Goal: Task Accomplishment & Management: Manage account settings

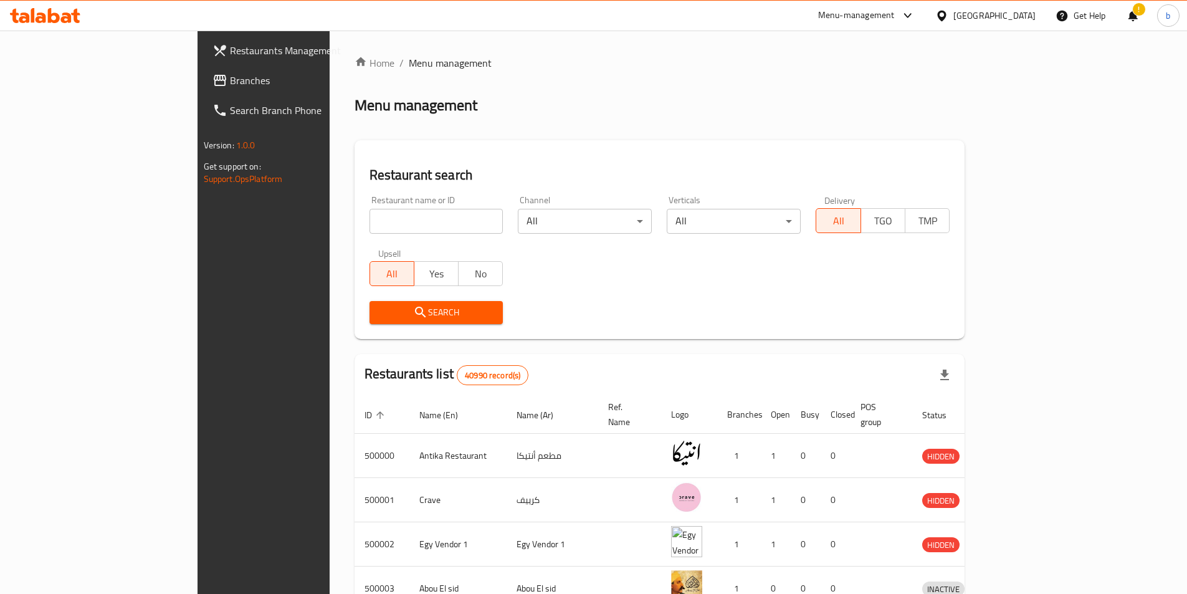
click at [203, 92] on link "Branches" at bounding box center [299, 80] width 193 height 30
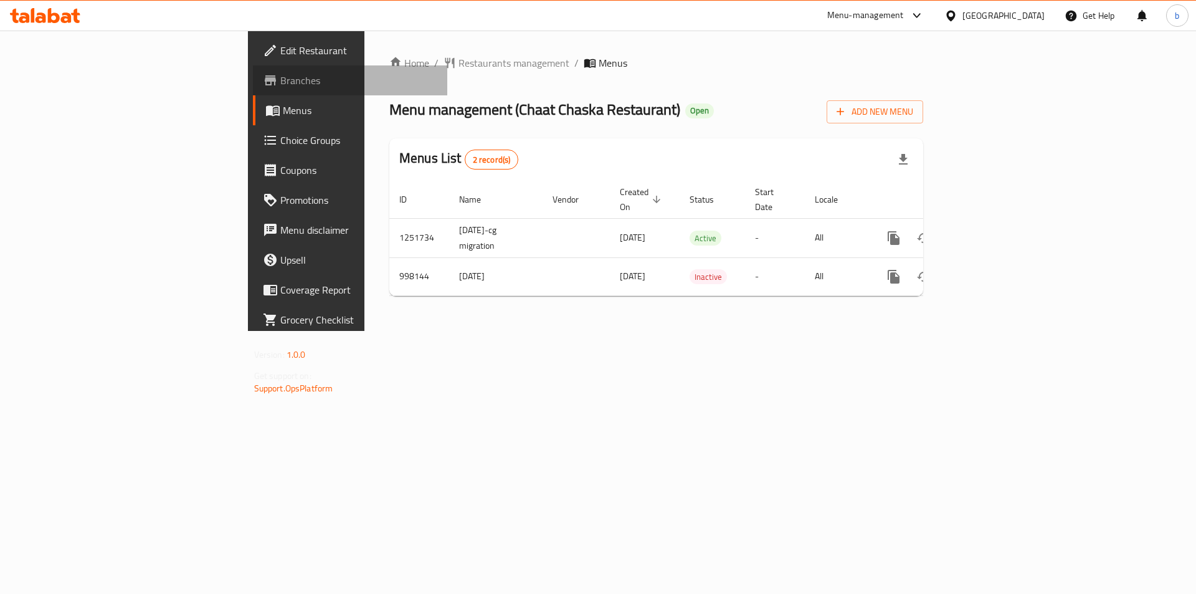
click at [253, 90] on link "Branches" at bounding box center [350, 80] width 195 height 30
click at [280, 87] on span "Branches" at bounding box center [359, 80] width 158 height 15
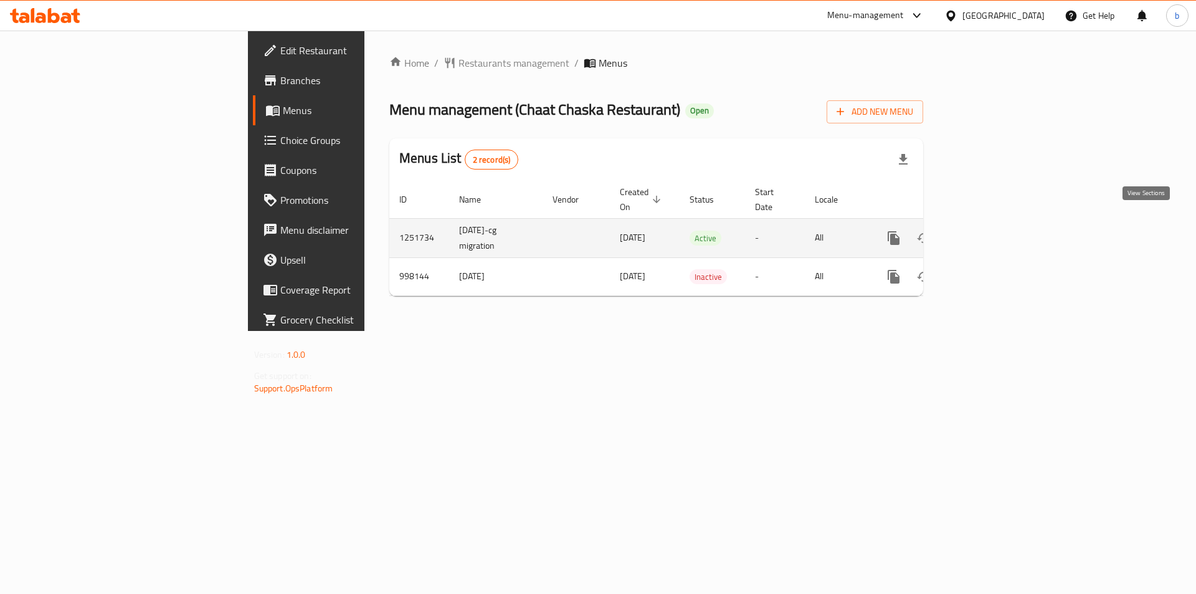
click at [991, 231] on icon "enhanced table" at bounding box center [983, 238] width 15 height 15
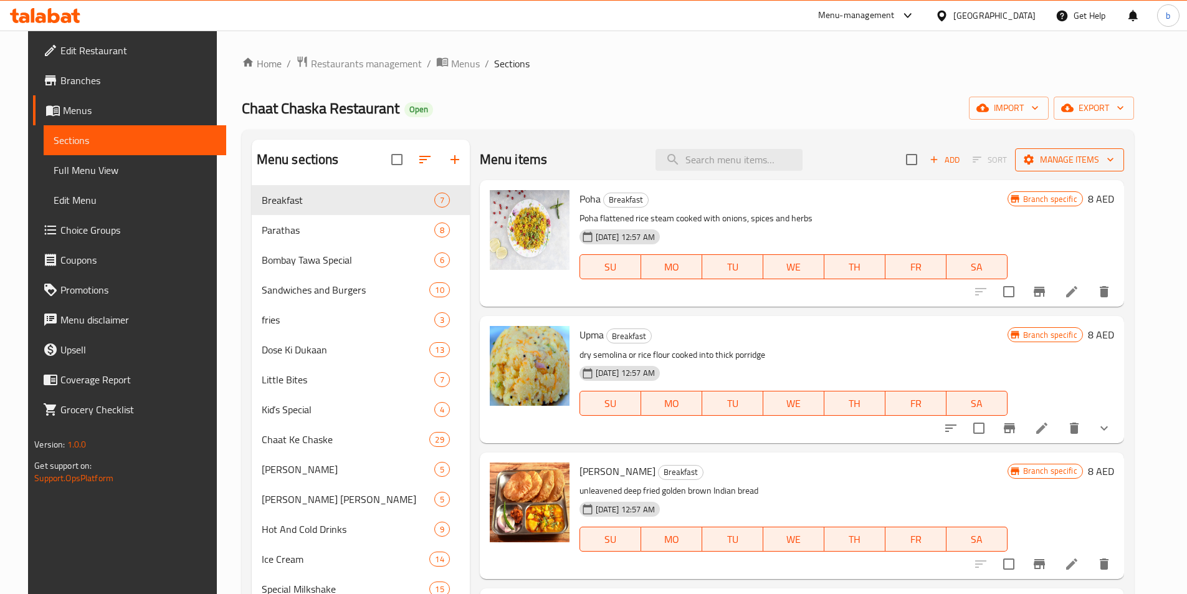
click at [1117, 163] on icon "button" at bounding box center [1110, 159] width 12 height 12
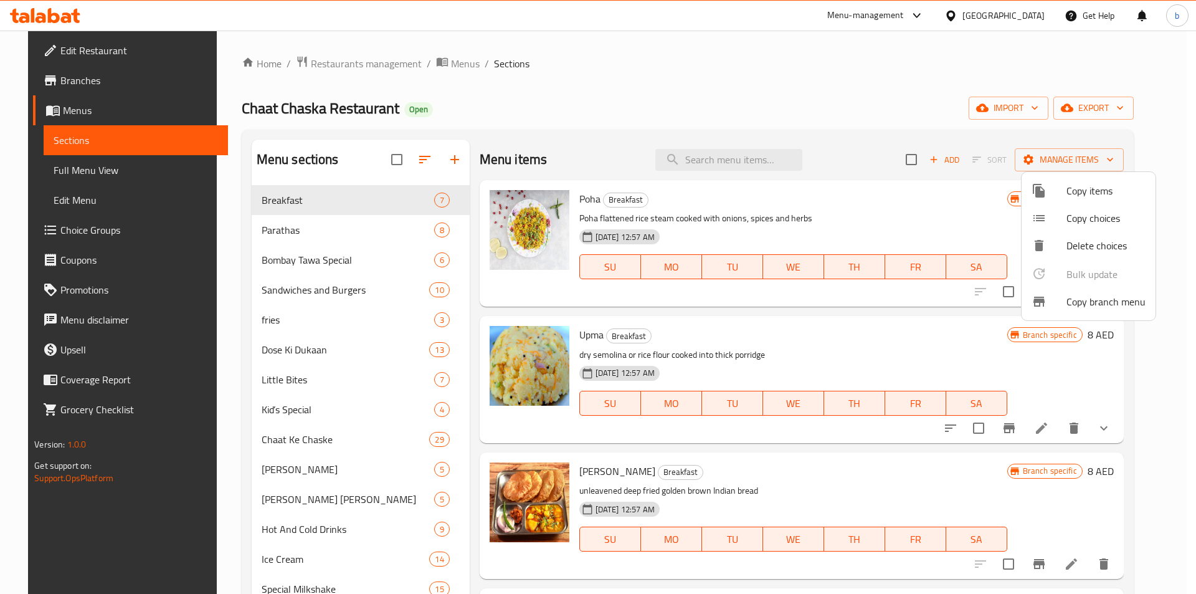
click at [1105, 308] on span "Copy branch menu" at bounding box center [1106, 301] width 79 height 15
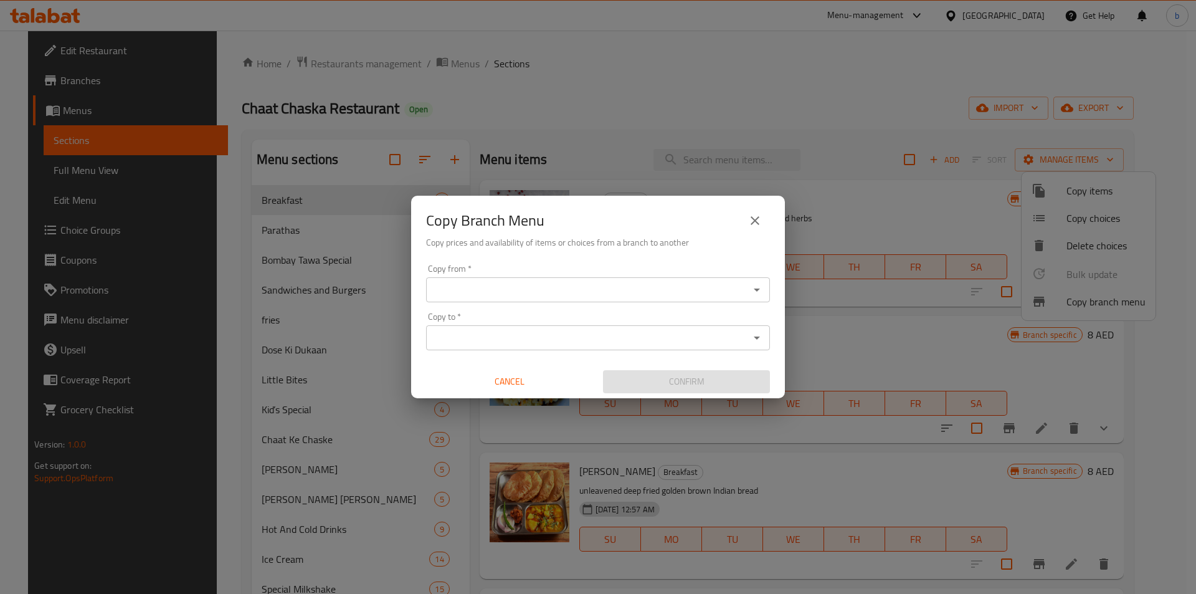
click at [682, 284] on input "Copy from   *" at bounding box center [588, 289] width 316 height 17
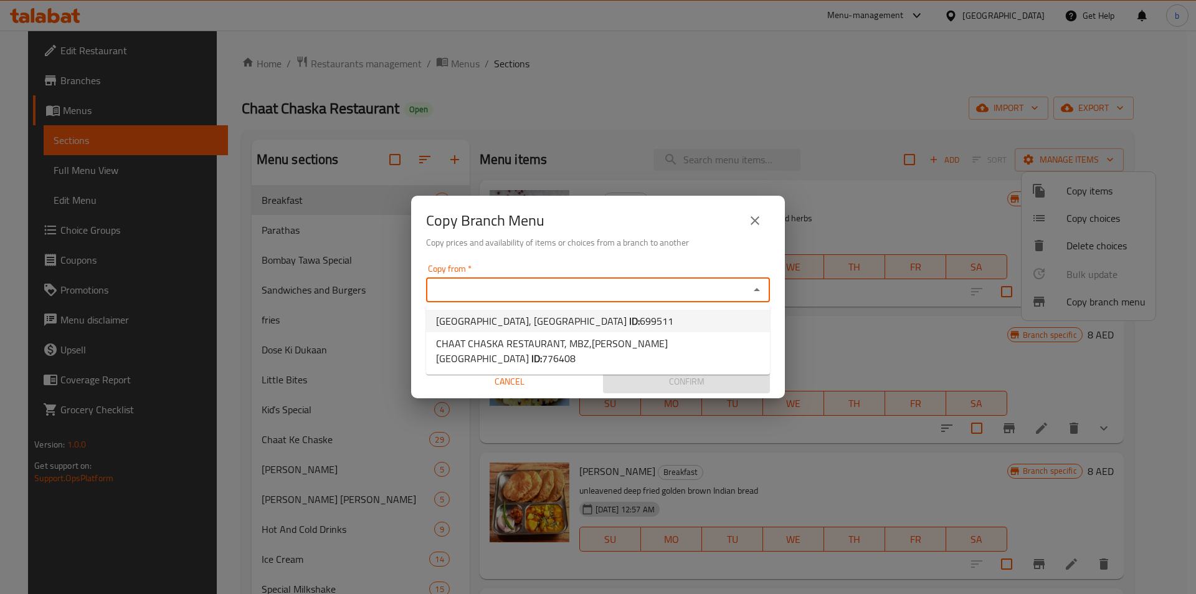
click at [651, 313] on li "Chaat Chaska Restaurant, Al Manhal ID: 699511" at bounding box center [598, 321] width 344 height 22
type input "Chaat Chaska Restaurant, Al Manhal"
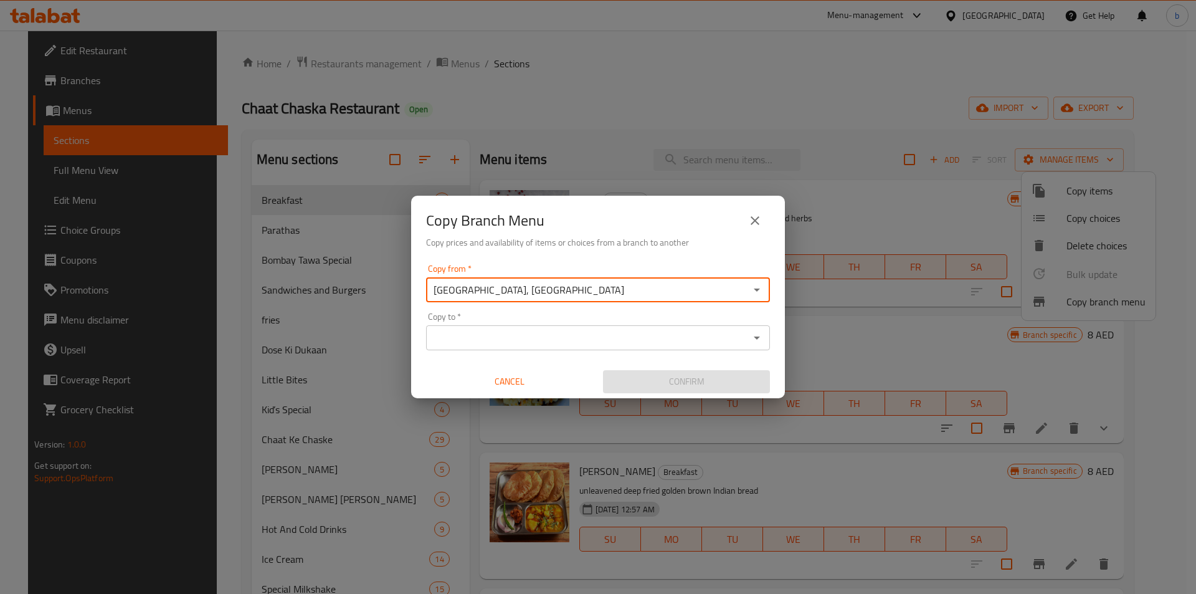
click at [631, 328] on div "Copy to *" at bounding box center [598, 337] width 344 height 25
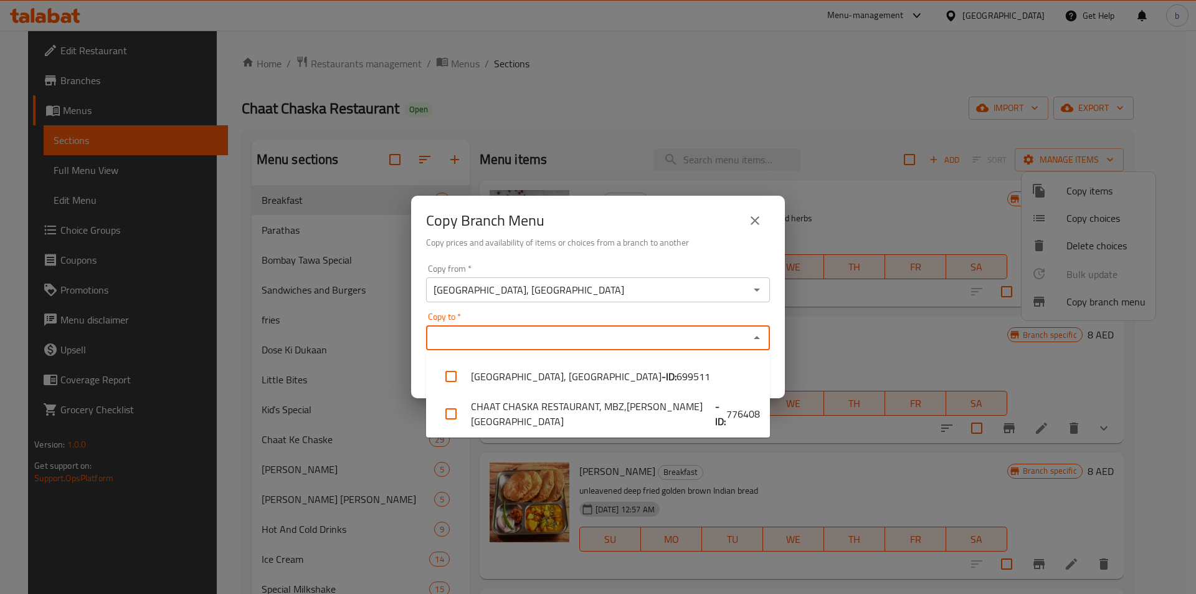
click at [626, 333] on input "Copy to   *" at bounding box center [588, 337] width 316 height 17
click at [657, 396] on li "CHAAT CHASKA RESTAURANT, MBZ,Mohammed Bin Zayed City - ID: 776408" at bounding box center [598, 413] width 344 height 37
checkbox input "true"
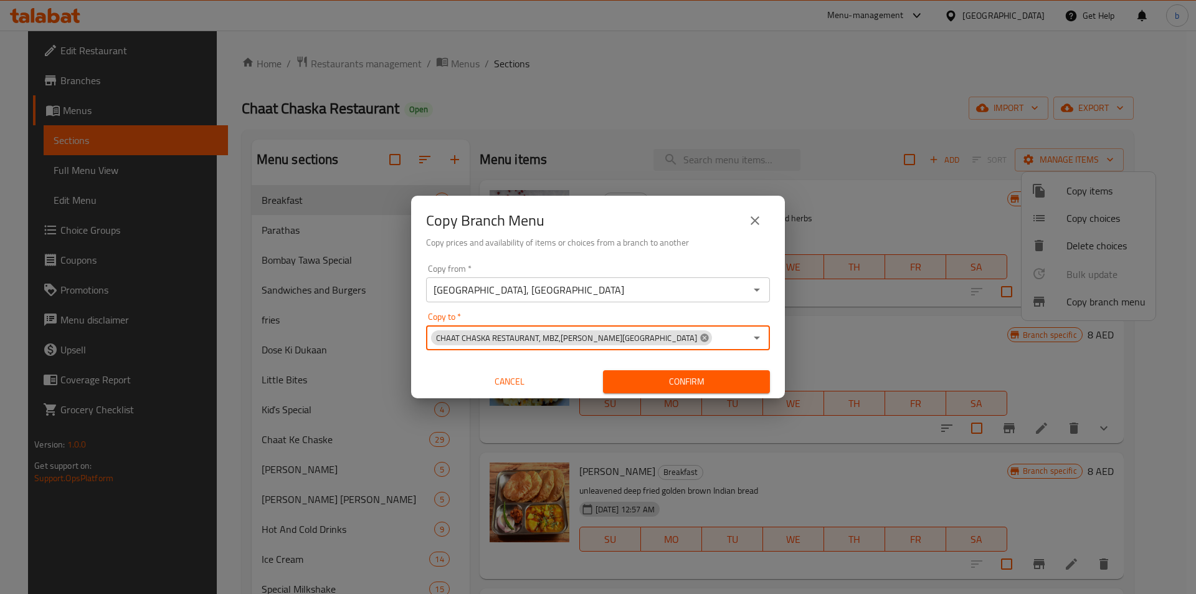
click at [700, 336] on icon at bounding box center [704, 337] width 8 height 8
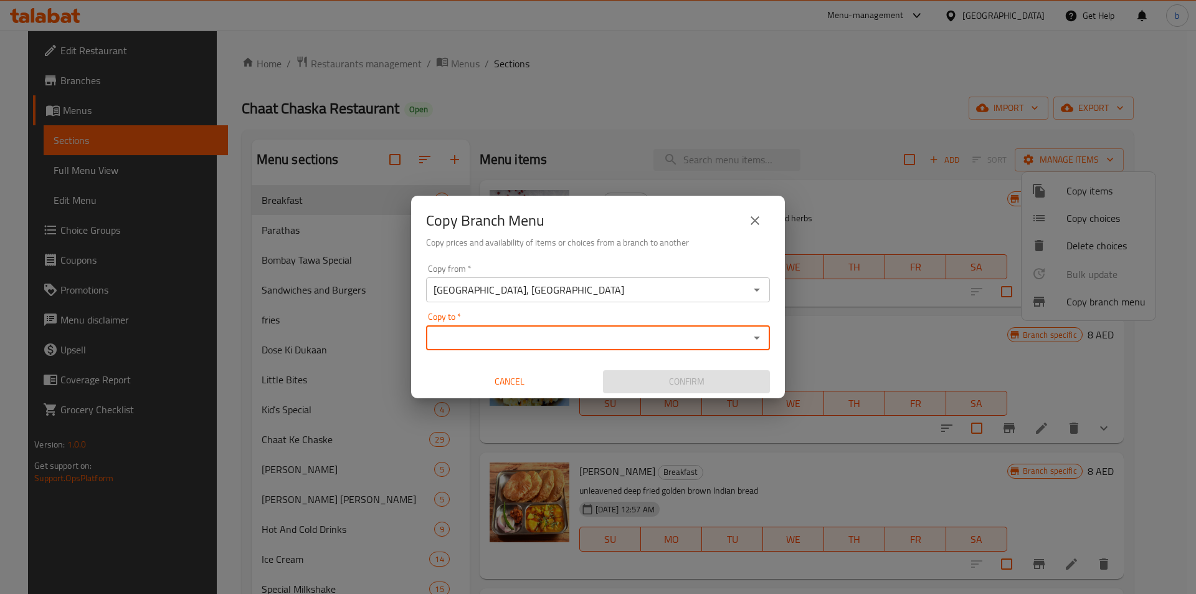
click at [662, 336] on input "Copy to   *" at bounding box center [588, 337] width 316 height 17
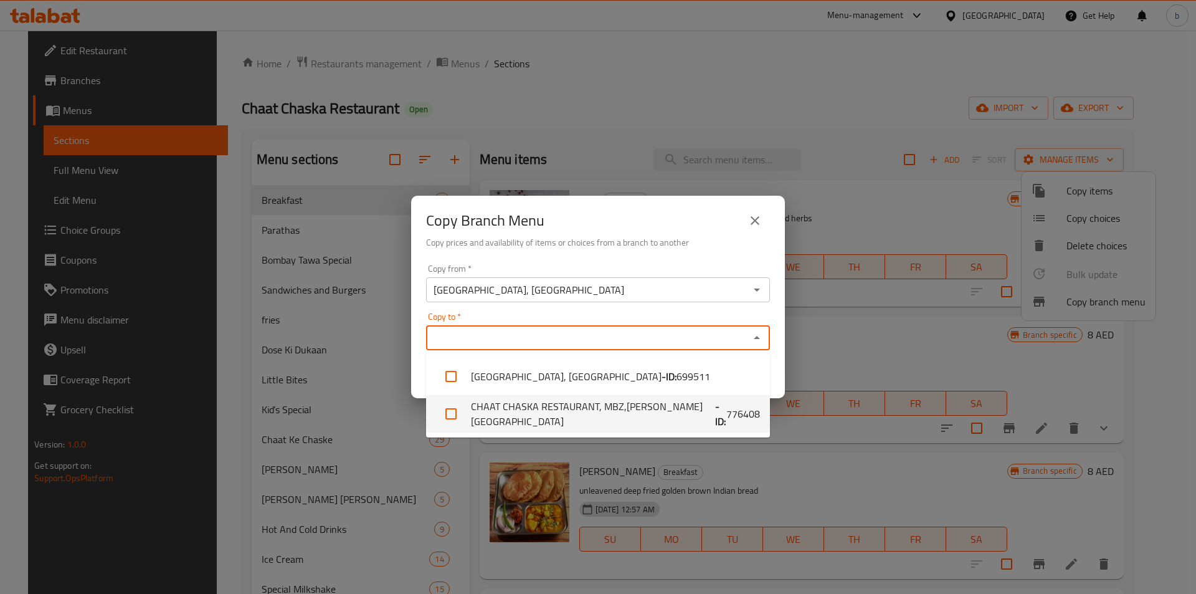
click at [629, 411] on li "CHAAT CHASKA RESTAURANT, MBZ,Mohammed Bin Zayed City - ID: 776408" at bounding box center [598, 413] width 344 height 37
checkbox input "true"
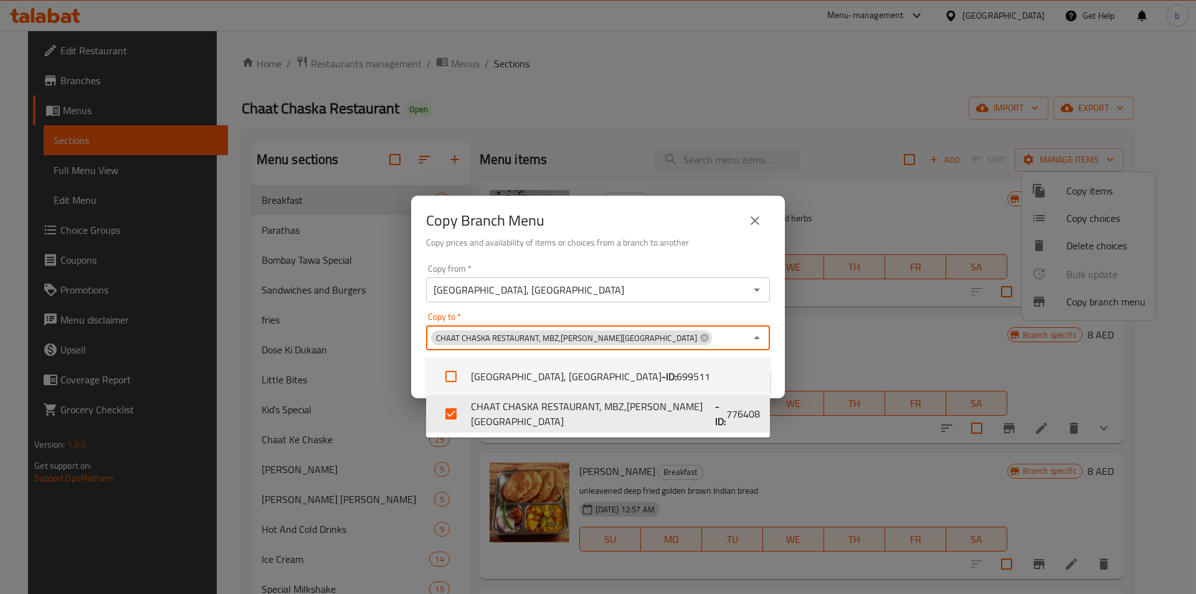
click at [719, 311] on div "Copy from   * Chaat Chaska Restaurant, Al Manhal Copy from * Copy to   * CHAAT …" at bounding box center [598, 328] width 374 height 139
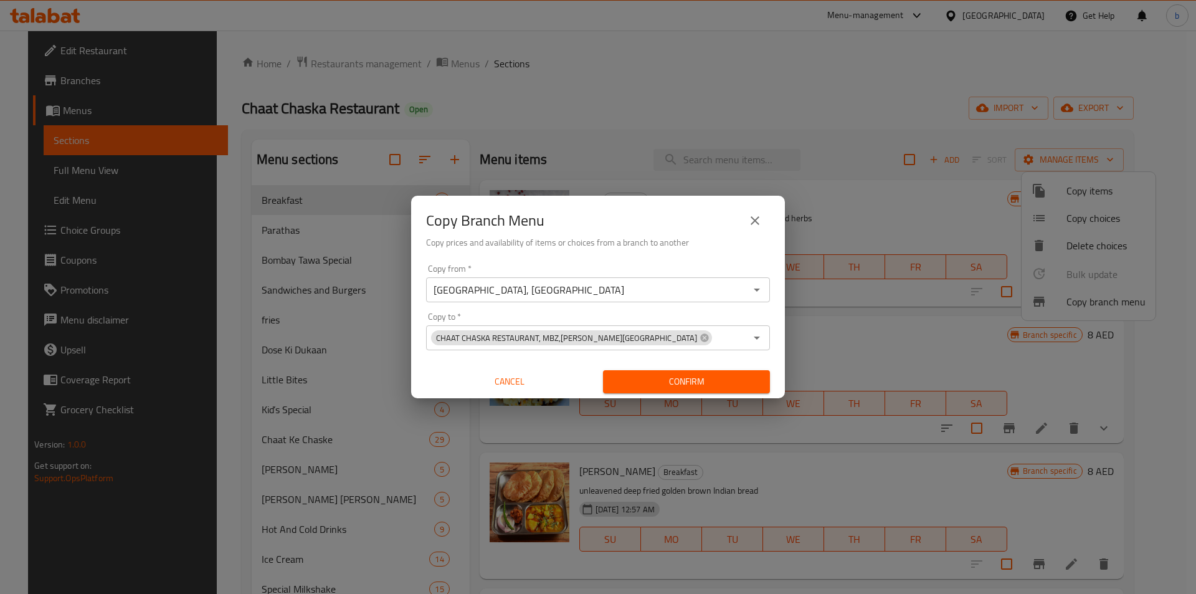
click at [664, 341] on div "CHAAT CHASKA RESTAURANT, MBZ,Mohammed Bin Zayed City" at bounding box center [571, 337] width 281 height 15
click at [761, 338] on icon "Open" at bounding box center [757, 337] width 15 height 15
click at [681, 379] on span "Confirm" at bounding box center [686, 382] width 147 height 16
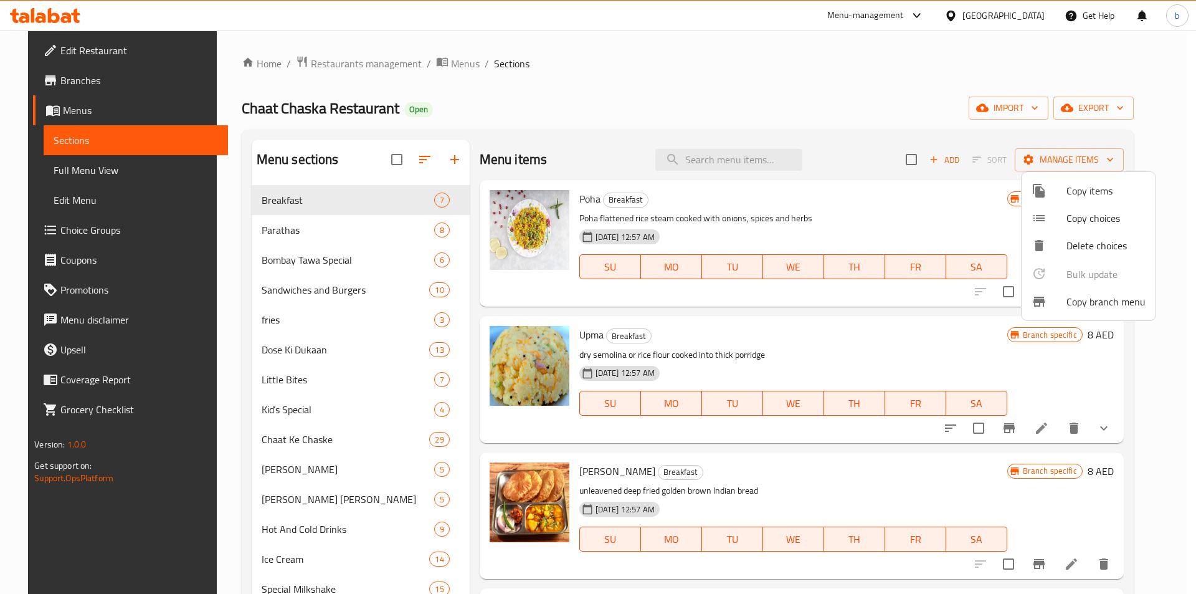
click at [59, 85] on div at bounding box center [598, 297] width 1196 height 594
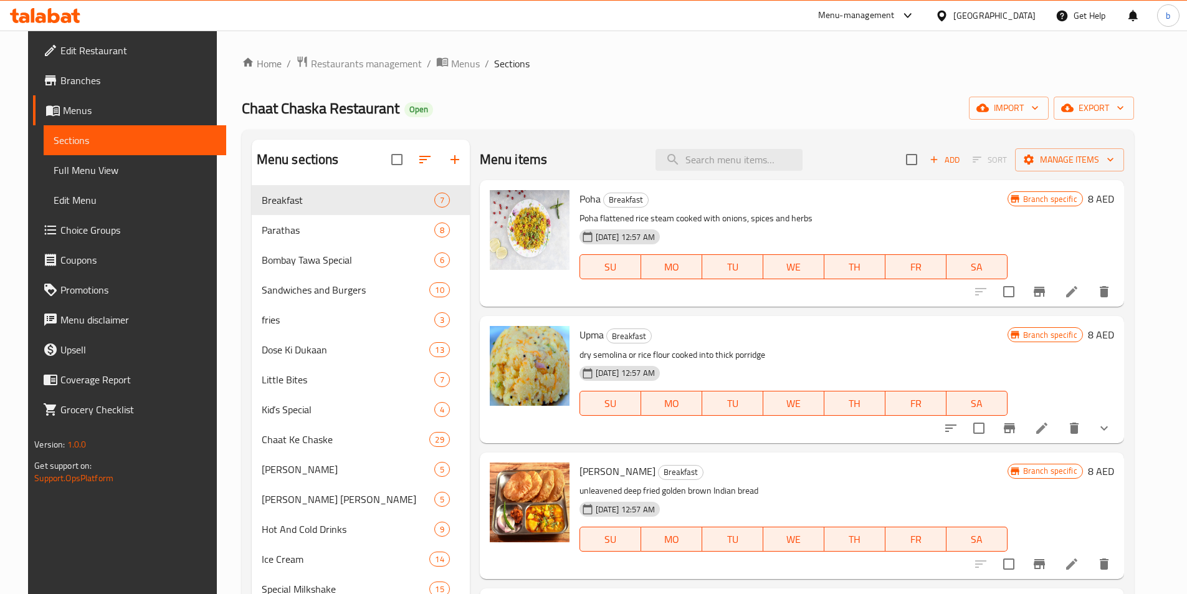
click at [60, 85] on span "Branches" at bounding box center [138, 80] width 156 height 15
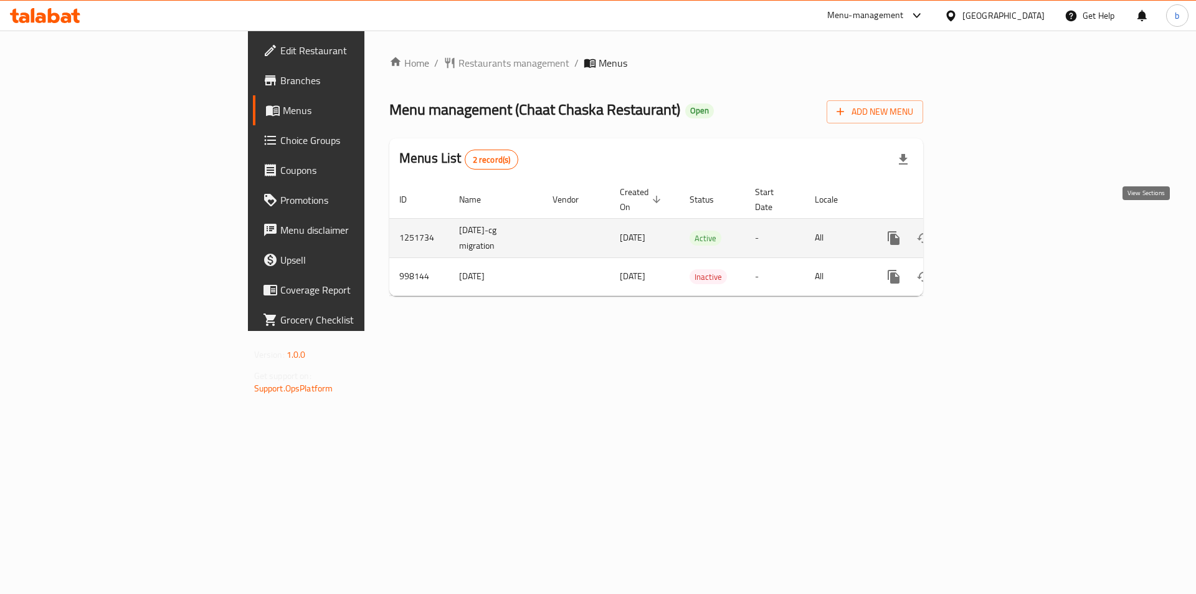
click at [999, 232] on link "enhanced table" at bounding box center [984, 238] width 30 height 30
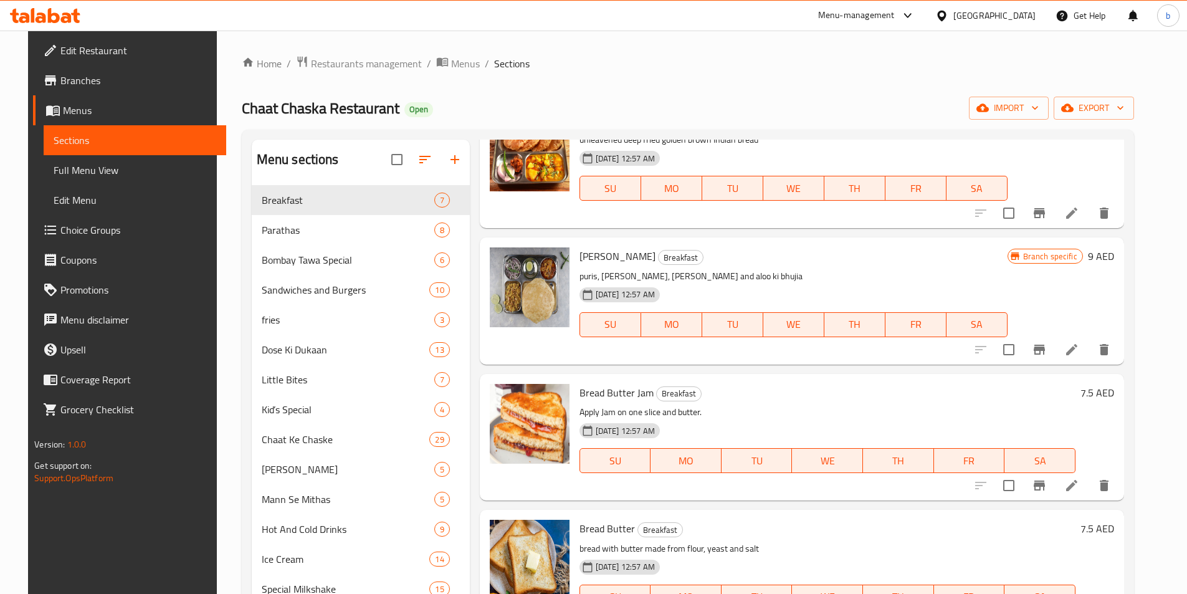
click at [150, 176] on span "Full Menu View" at bounding box center [135, 170] width 163 height 15
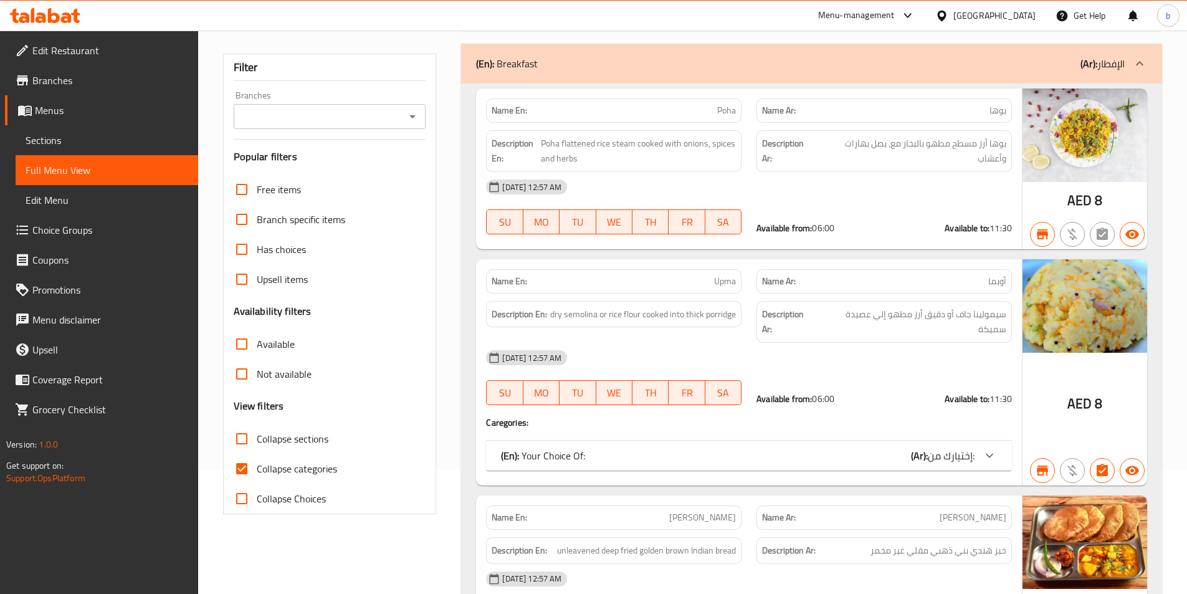
scroll to position [125, 0]
drag, startPoint x: 272, startPoint y: 477, endPoint x: 254, endPoint y: 479, distance: 18.2
click at [272, 475] on span "Collapse categories" at bounding box center [297, 467] width 80 height 15
click at [257, 477] on input "Collapse categories" at bounding box center [242, 468] width 30 height 30
checkbox input "false"
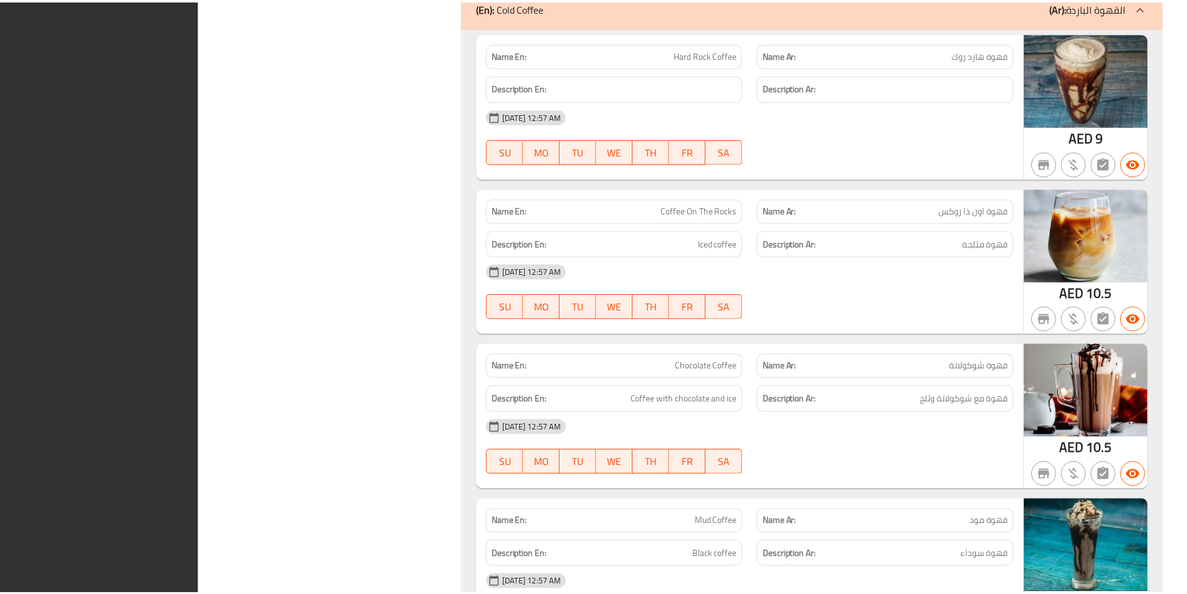
scroll to position [32801, 0]
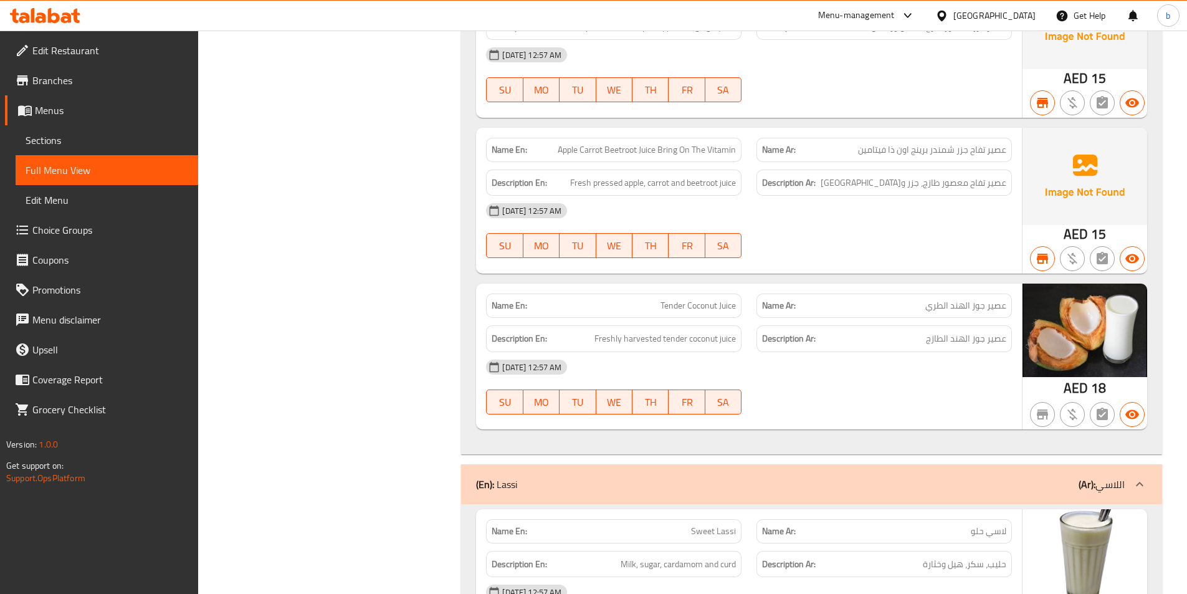
scroll to position [0, 0]
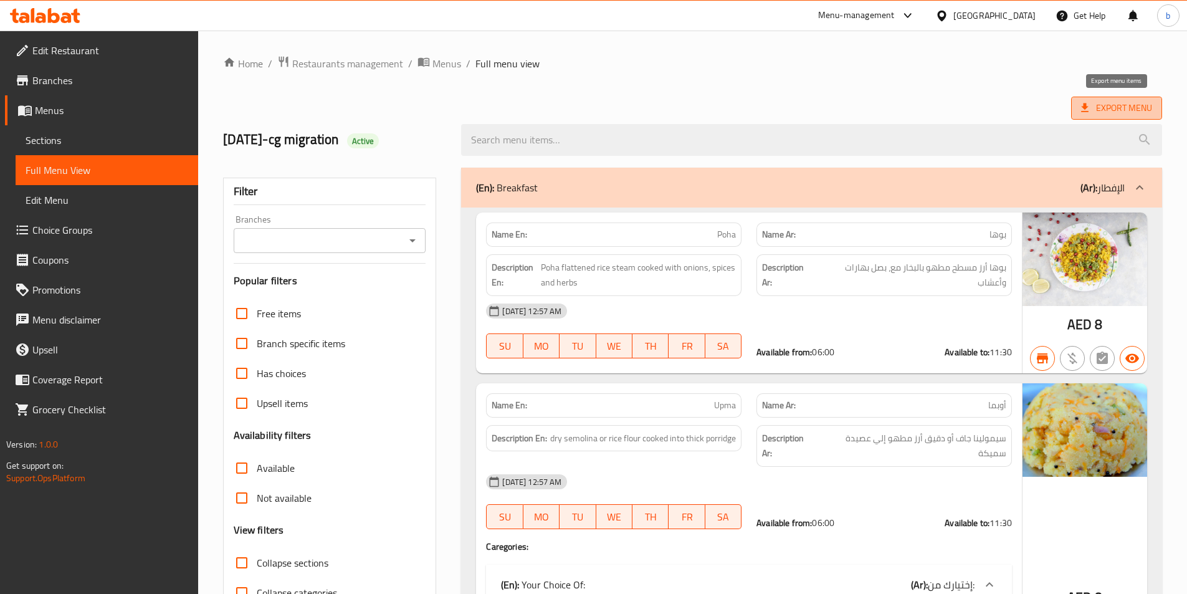
click at [1137, 111] on span "Export Menu" at bounding box center [1116, 108] width 71 height 16
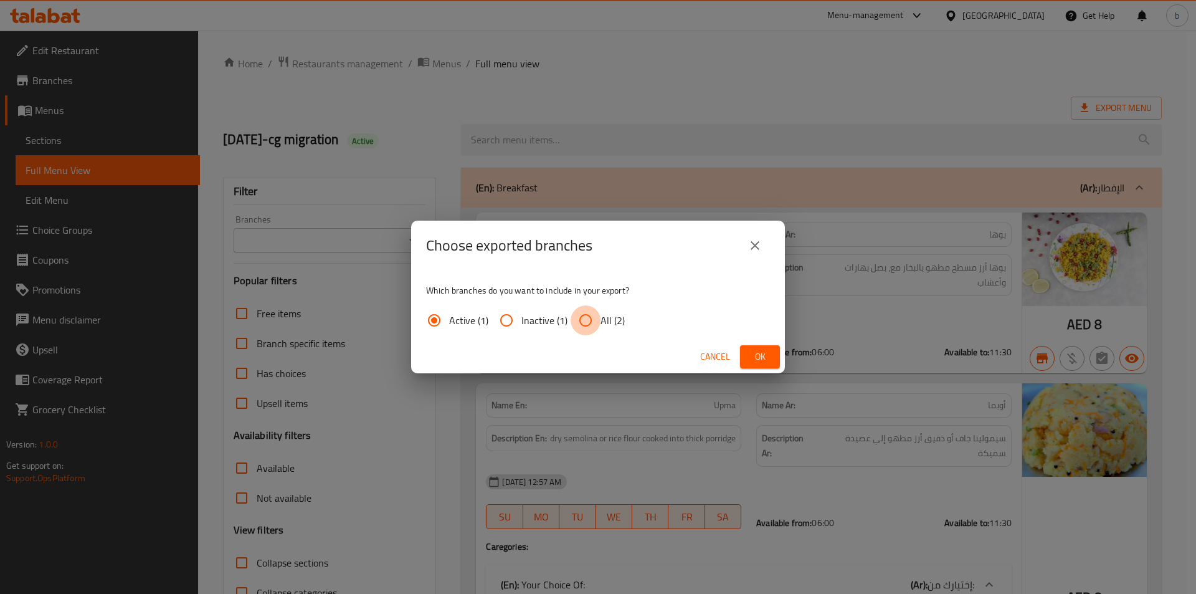
click at [583, 316] on input "All (2)" at bounding box center [586, 320] width 30 height 30
radio input "true"
click at [763, 353] on span "Ok" at bounding box center [760, 357] width 20 height 16
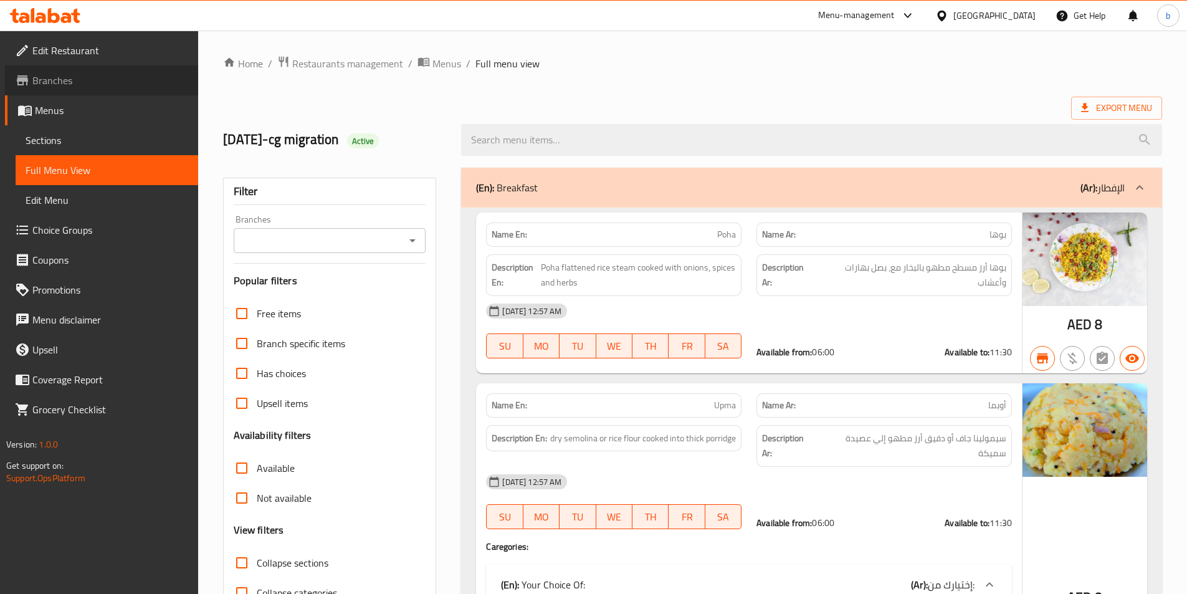
click at [82, 83] on span "Branches" at bounding box center [110, 80] width 156 height 15
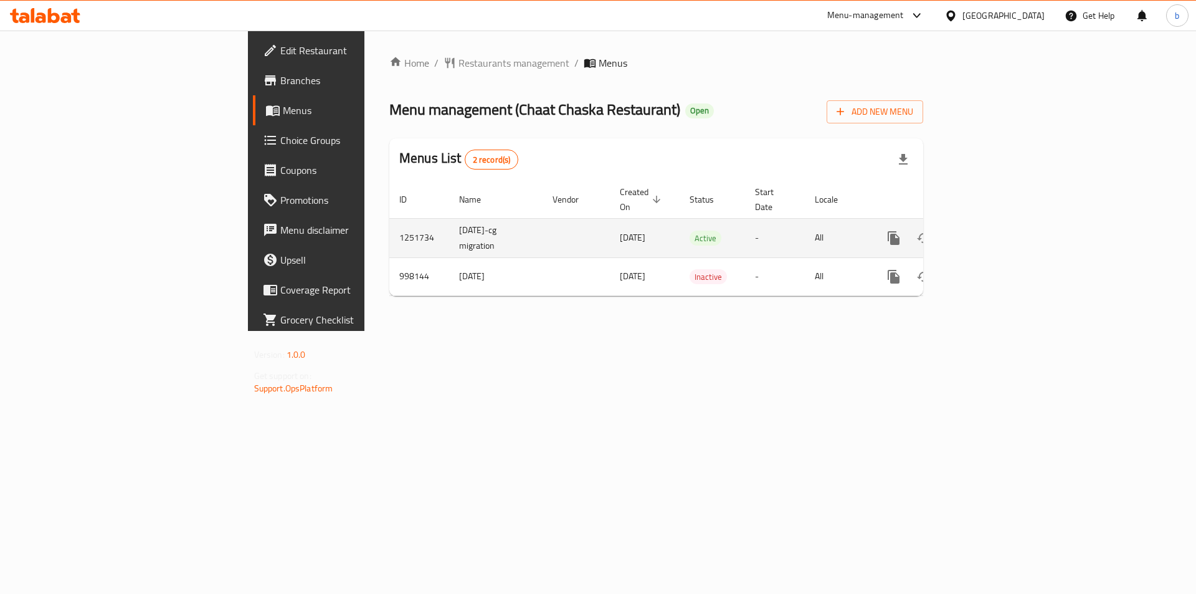
click at [449, 229] on td "[DATE]-cg migration" at bounding box center [495, 237] width 93 height 39
drag, startPoint x: 328, startPoint y: 231, endPoint x: 293, endPoint y: 218, distance: 37.1
click at [449, 218] on td "[DATE]-cg migration" at bounding box center [495, 237] width 93 height 39
copy td "[DATE]-cg migration"
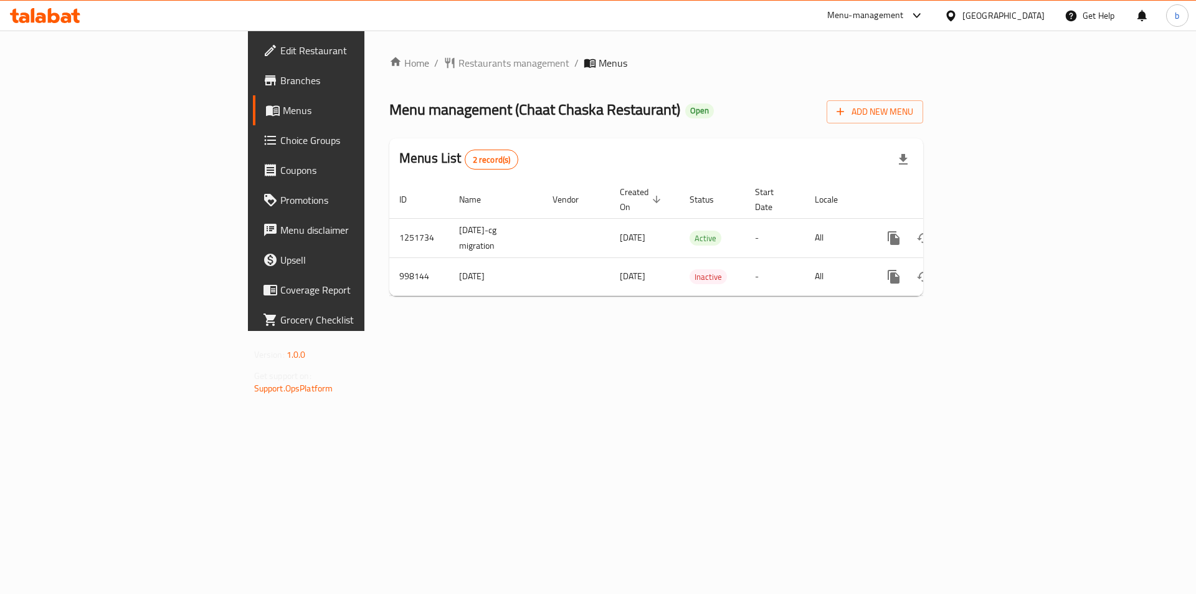
click at [280, 85] on span "Branches" at bounding box center [359, 80] width 158 height 15
click at [280, 46] on span "Edit Restaurant" at bounding box center [359, 50] width 158 height 15
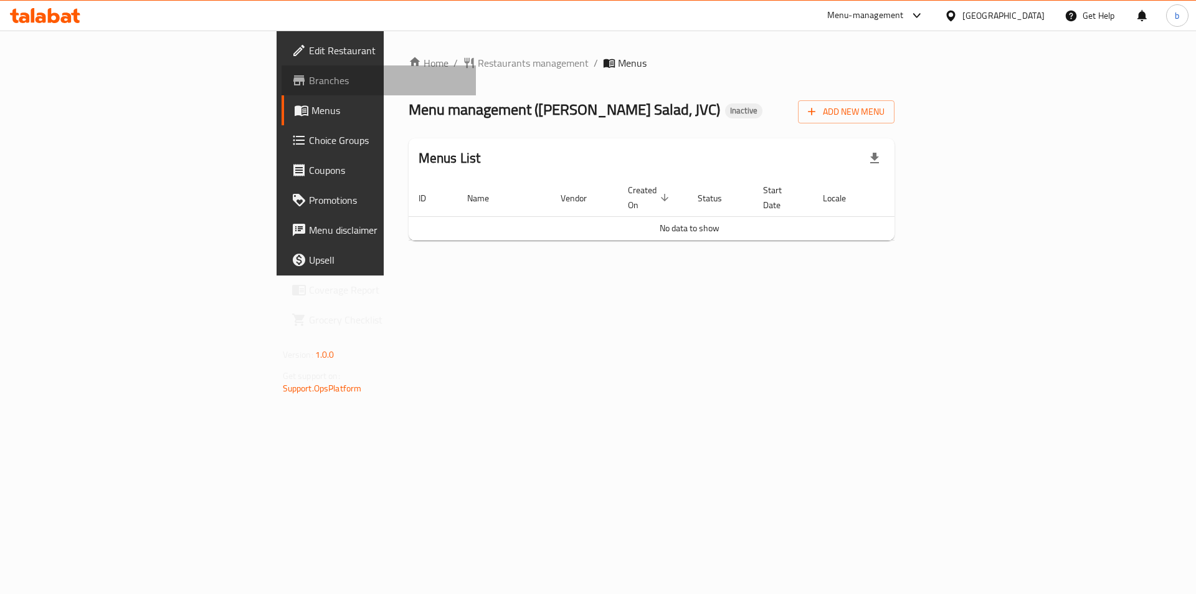
click at [309, 85] on span "Branches" at bounding box center [388, 80] width 158 height 15
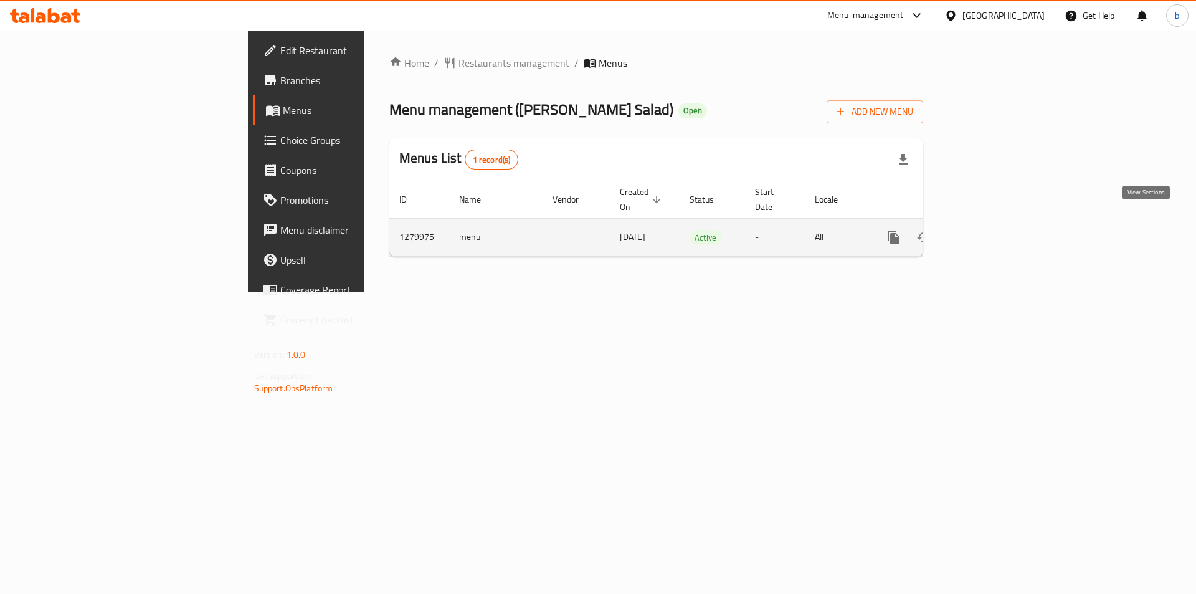
click at [991, 230] on icon "enhanced table" at bounding box center [983, 237] width 15 height 15
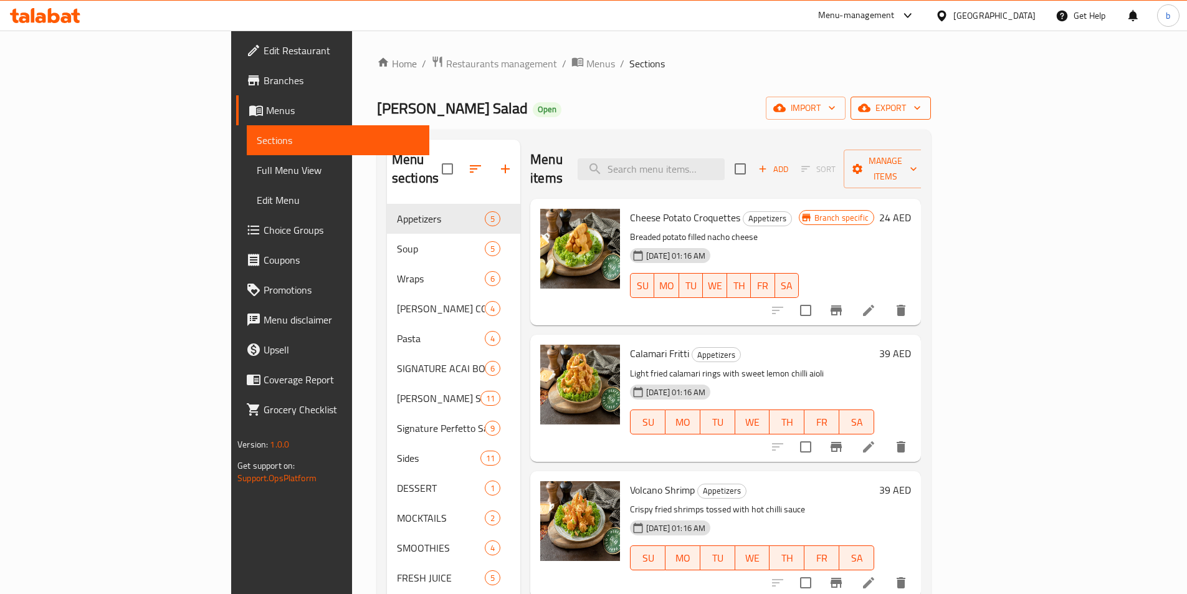
click at [921, 106] on span "export" at bounding box center [891, 108] width 60 height 16
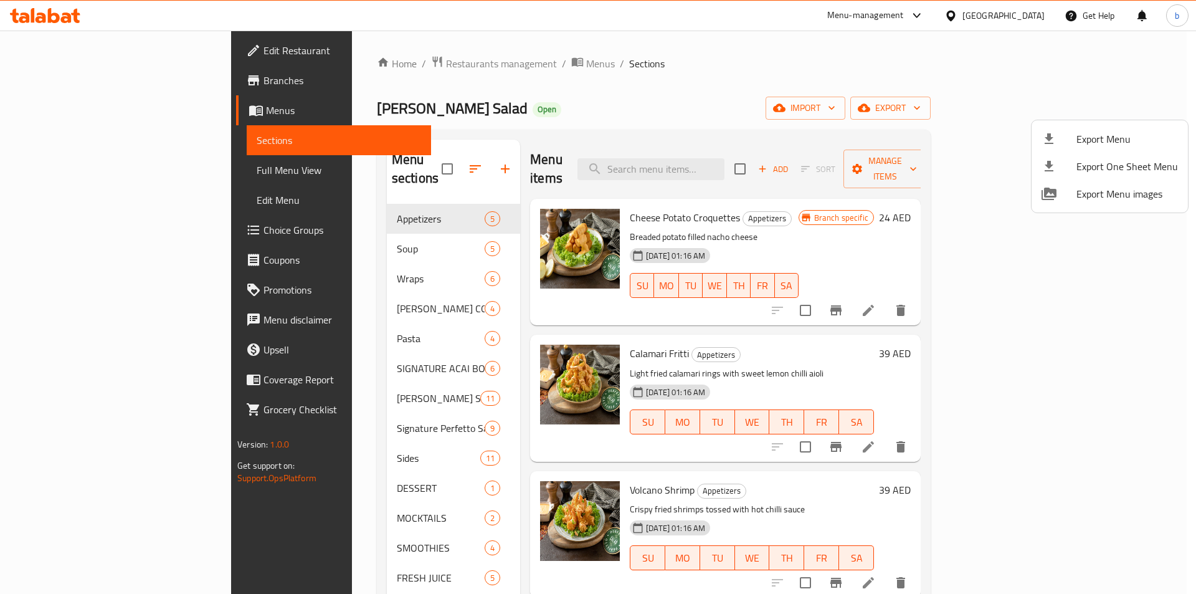
click at [786, 95] on div at bounding box center [598, 297] width 1196 height 594
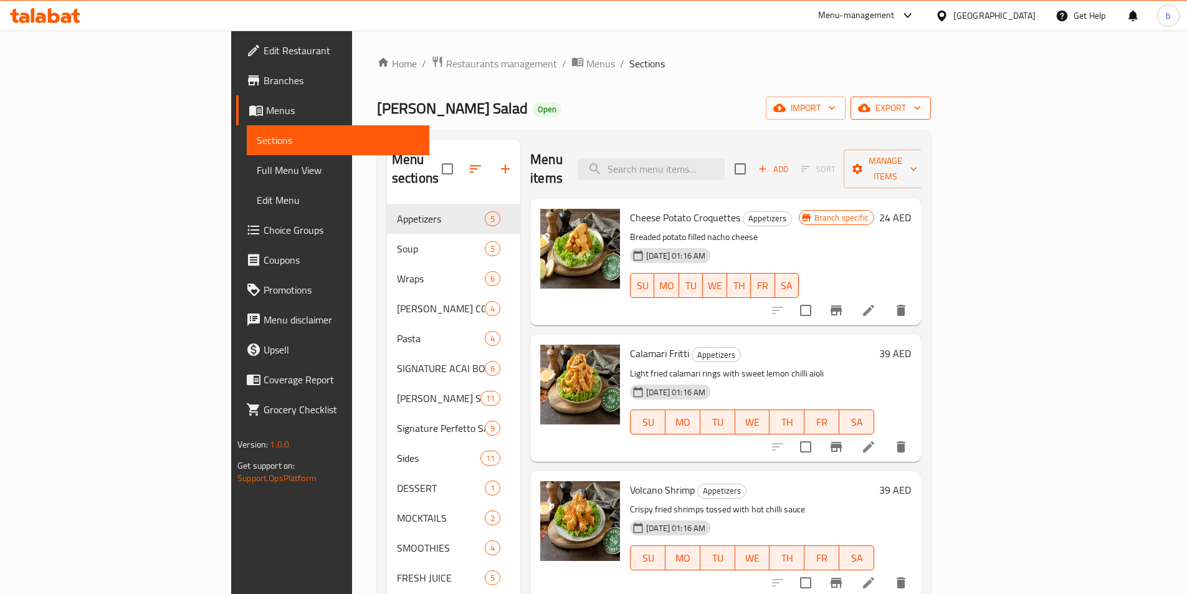
click at [921, 110] on span "export" at bounding box center [891, 108] width 60 height 16
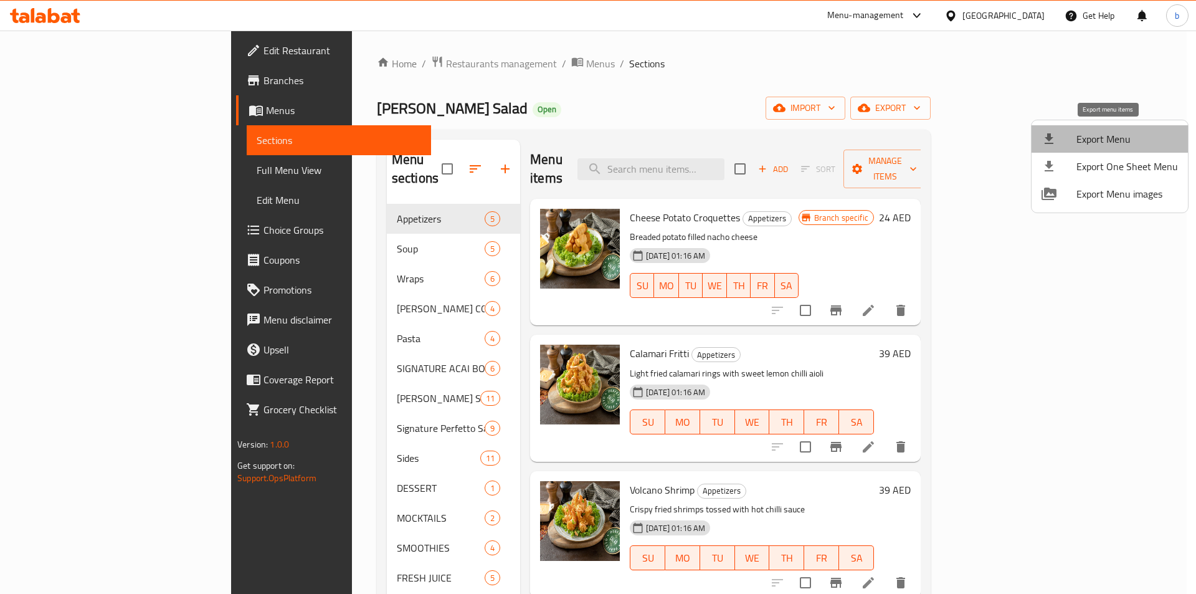
click at [1118, 141] on span "Export Menu" at bounding box center [1128, 138] width 102 height 15
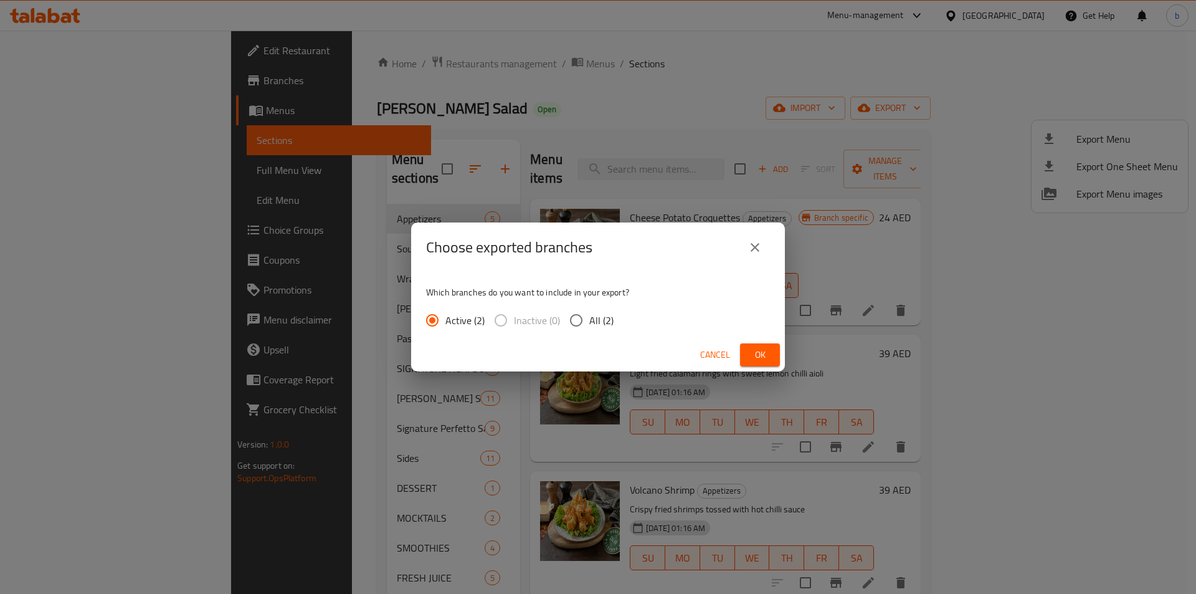
click at [575, 319] on input "All (2)" at bounding box center [576, 320] width 26 height 26
radio input "true"
click at [749, 346] on button "Ok" at bounding box center [760, 354] width 40 height 23
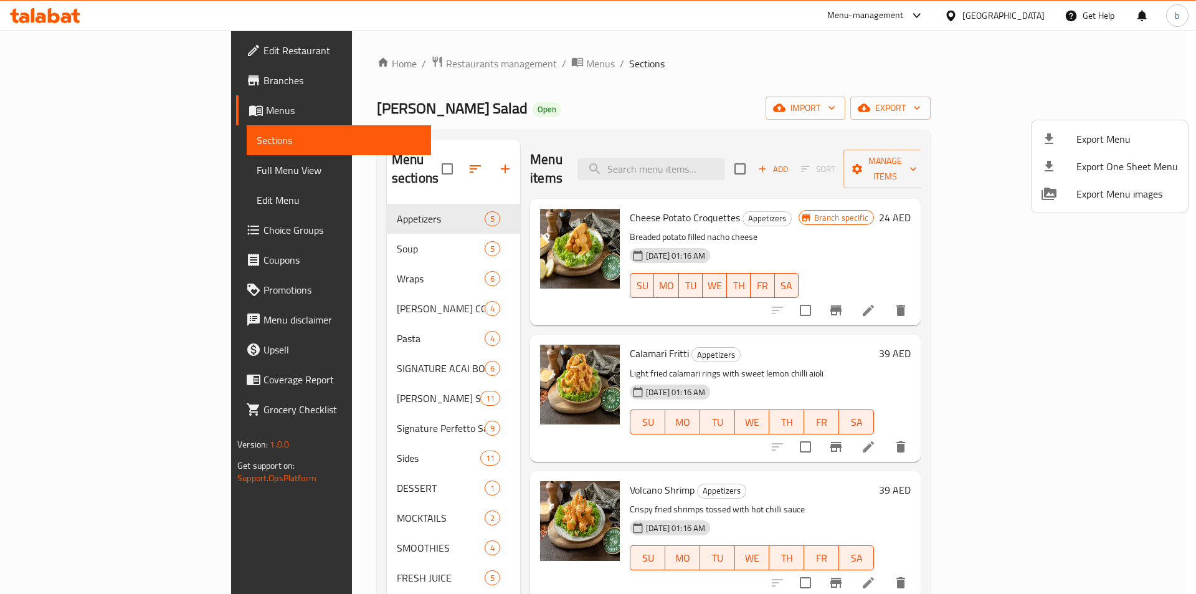
click at [745, 115] on div at bounding box center [598, 297] width 1196 height 594
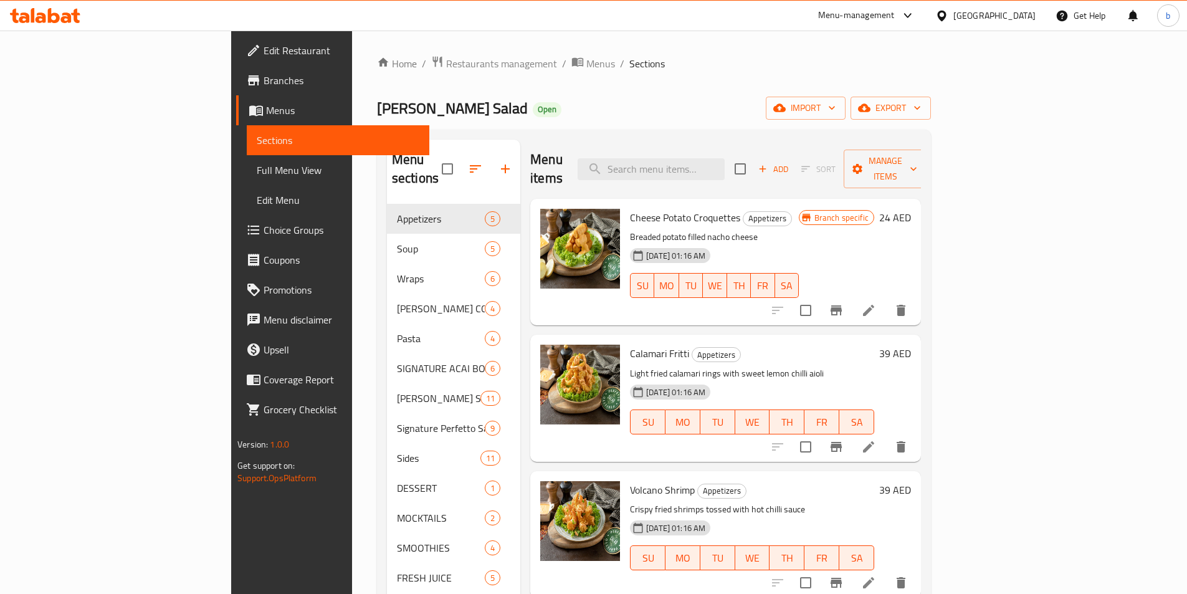
click at [264, 43] on span "Edit Restaurant" at bounding box center [342, 50] width 156 height 15
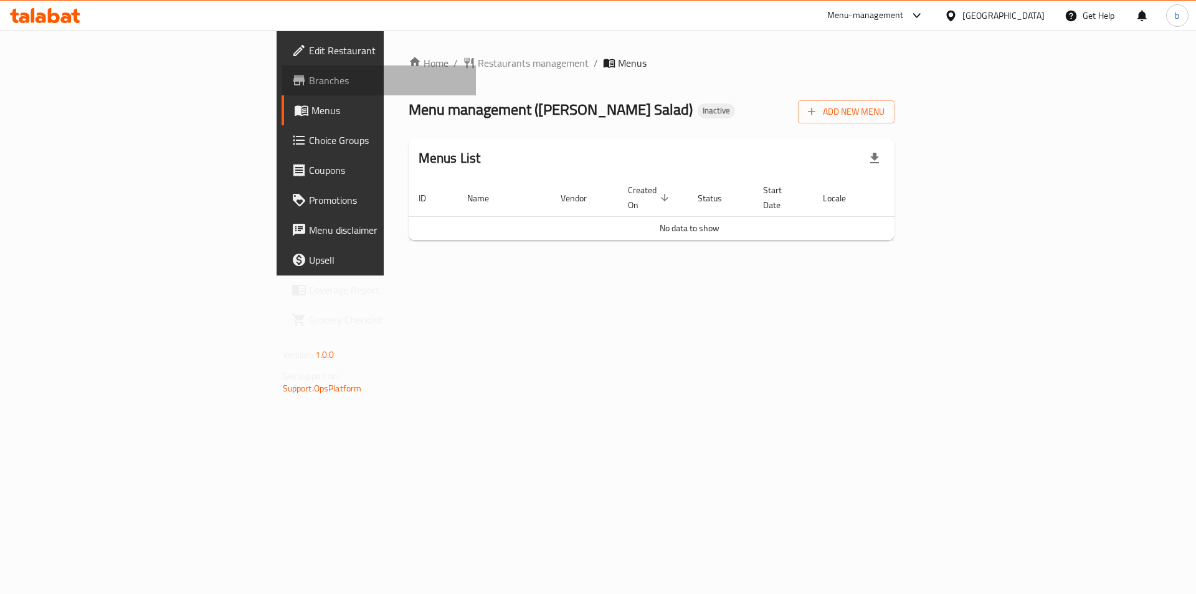
click at [309, 83] on span "Branches" at bounding box center [388, 80] width 158 height 15
click at [885, 111] on span "Add New Menu" at bounding box center [846, 112] width 77 height 16
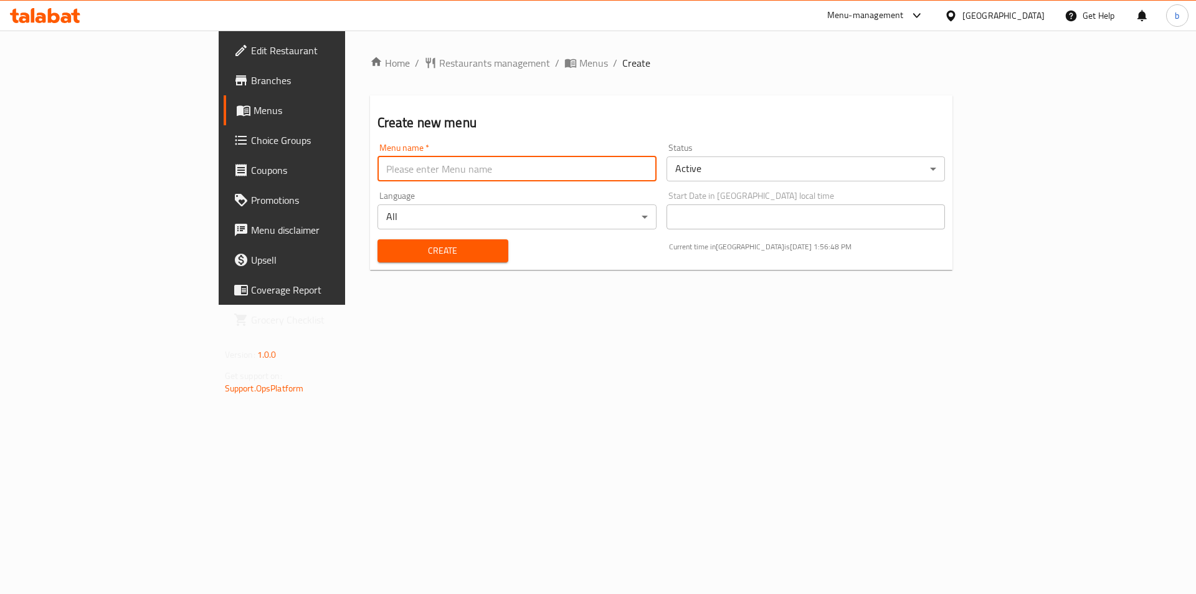
click at [378, 157] on input "text" at bounding box center [517, 168] width 279 height 25
click at [378, 171] on input "[DATE]" at bounding box center [517, 168] width 279 height 25
type input "[DATE]"
click at [388, 255] on span "Create" at bounding box center [443, 251] width 111 height 16
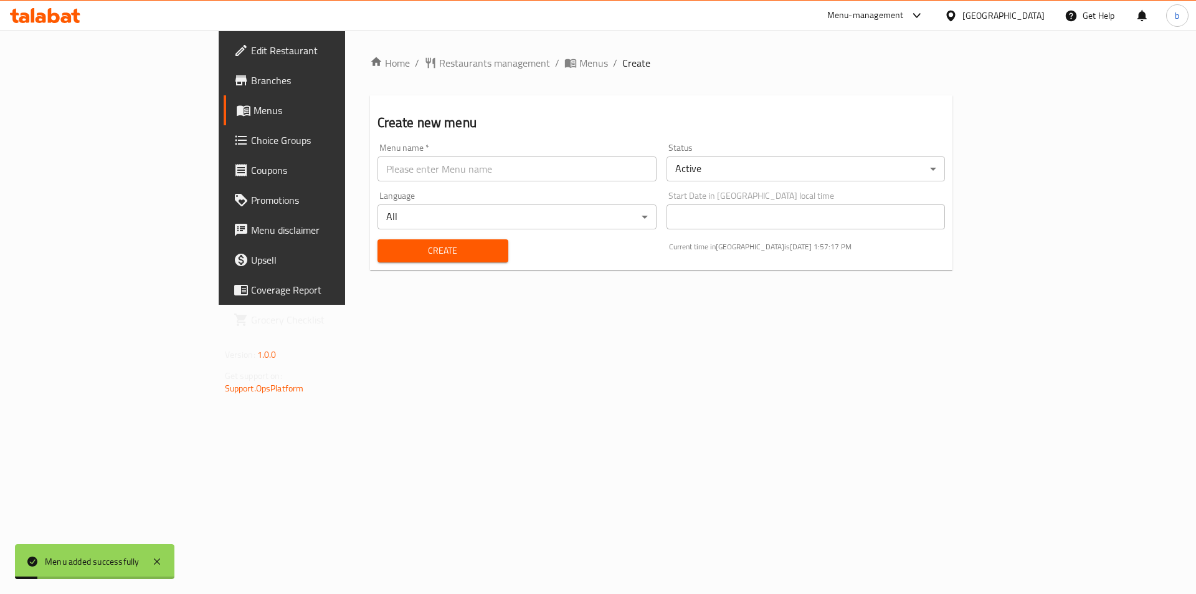
click at [254, 110] on span "Menus" at bounding box center [331, 110] width 155 height 15
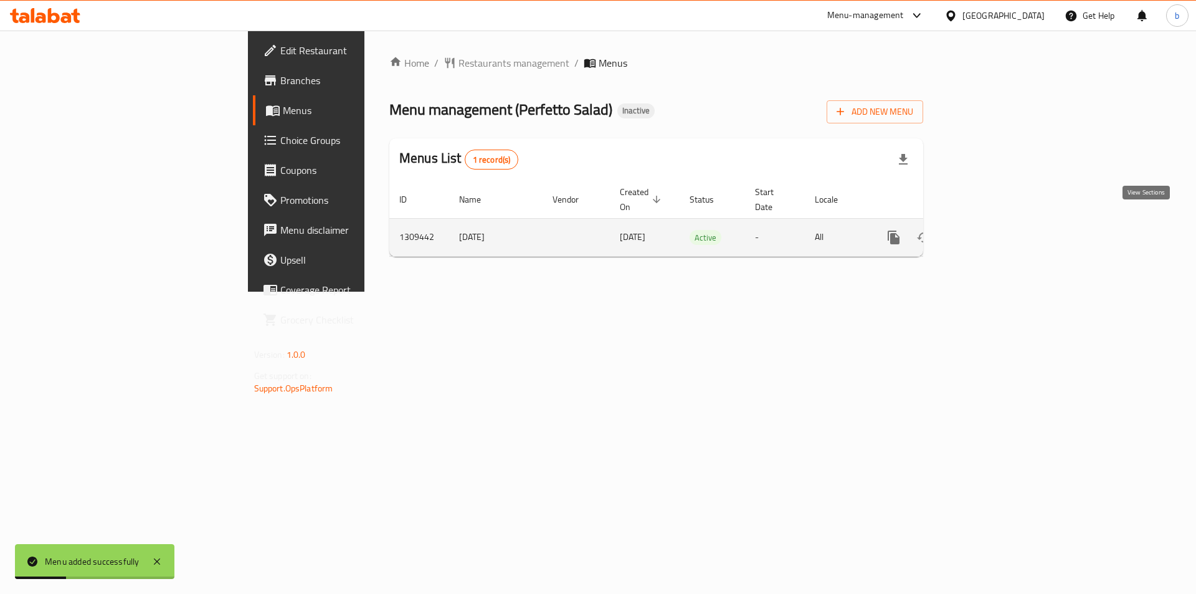
click at [991, 230] on icon "enhanced table" at bounding box center [983, 237] width 15 height 15
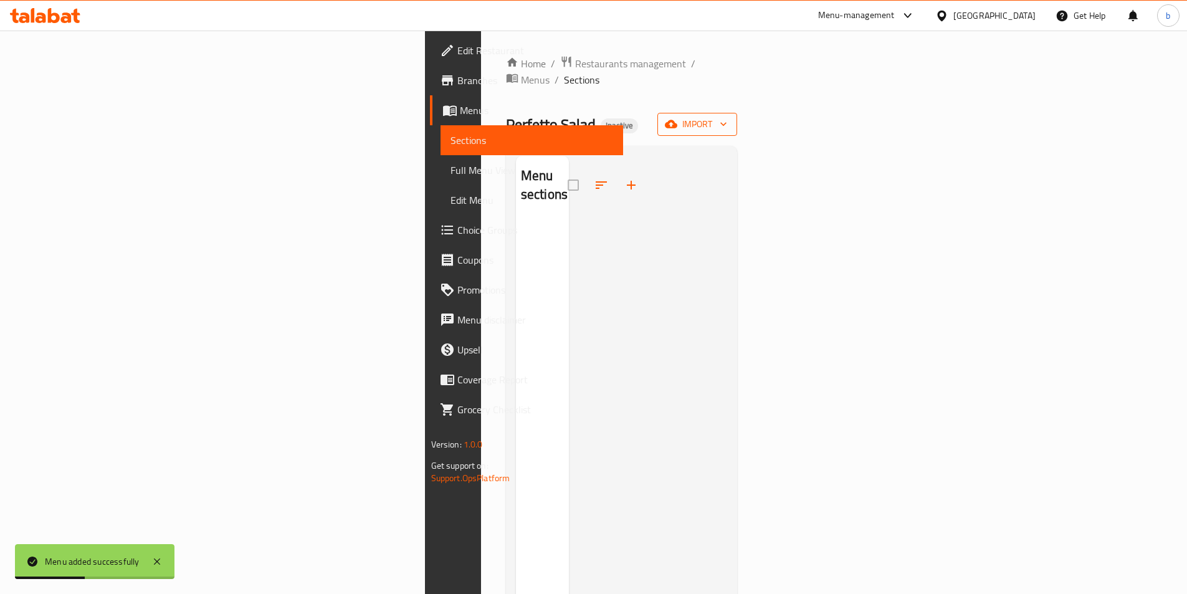
click at [727, 117] on span "import" at bounding box center [697, 125] width 60 height 16
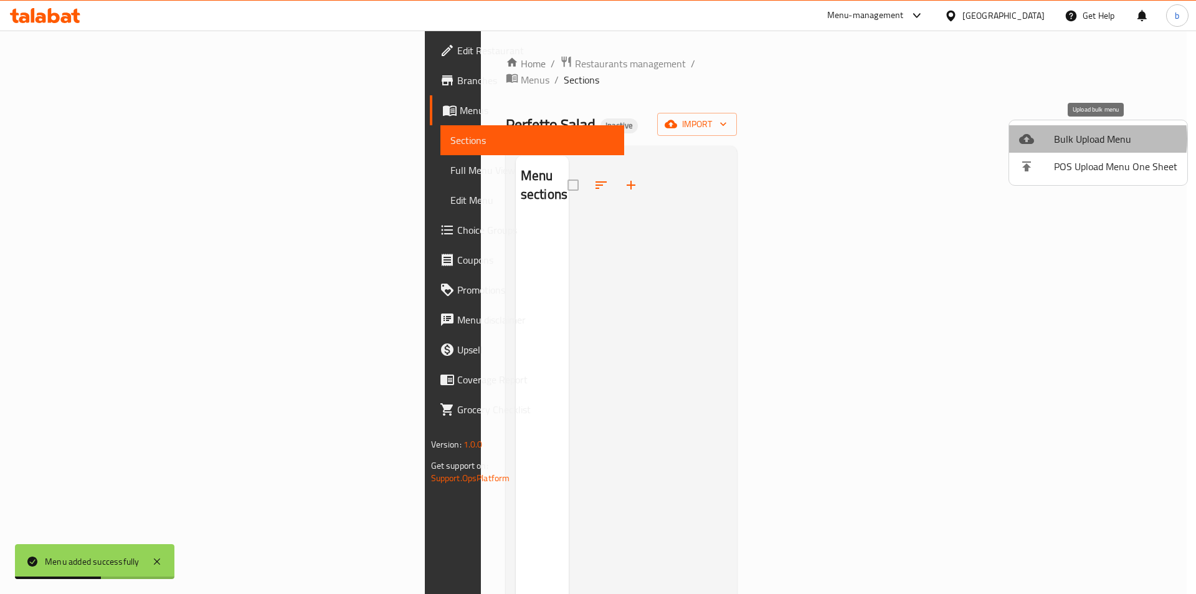
click at [1079, 139] on span "Bulk Upload Menu" at bounding box center [1115, 138] width 123 height 15
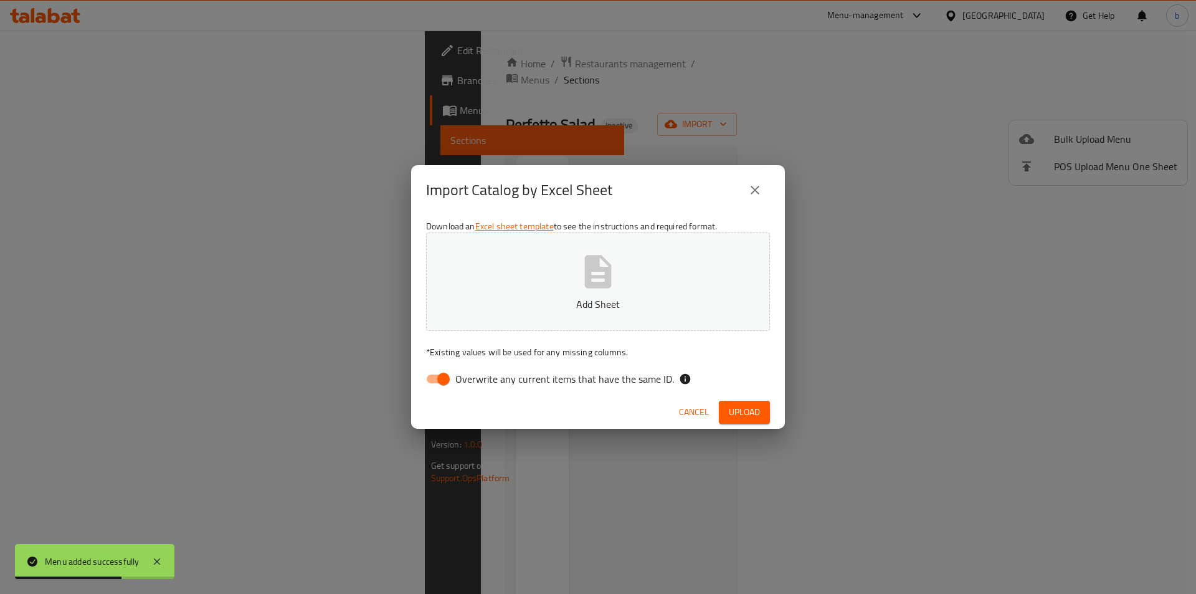
click at [446, 382] on input "Overwrite any current items that have the same ID." at bounding box center [443, 379] width 71 height 24
checkbox input "false"
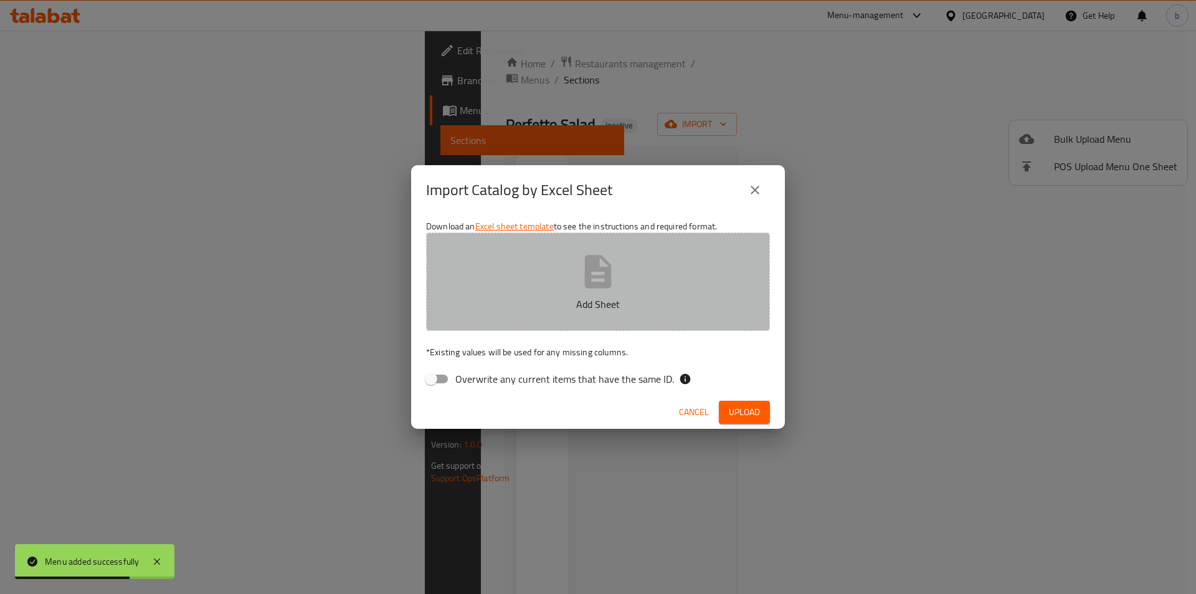
click at [575, 322] on button "Add Sheet" at bounding box center [598, 281] width 344 height 98
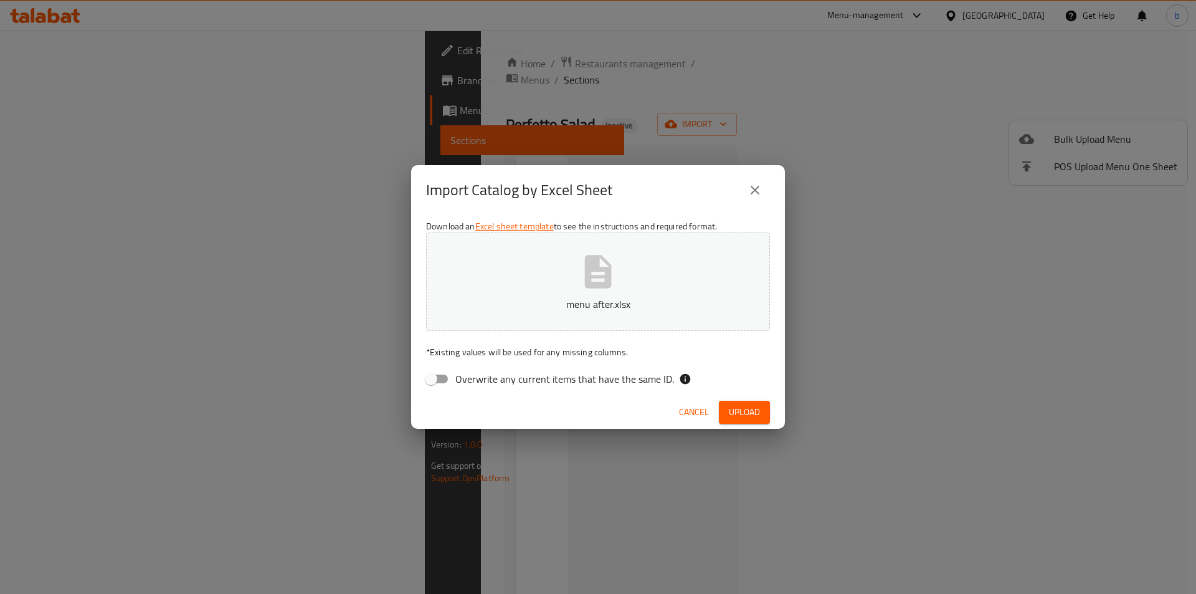
click at [753, 419] on span "Upload" at bounding box center [744, 412] width 31 height 16
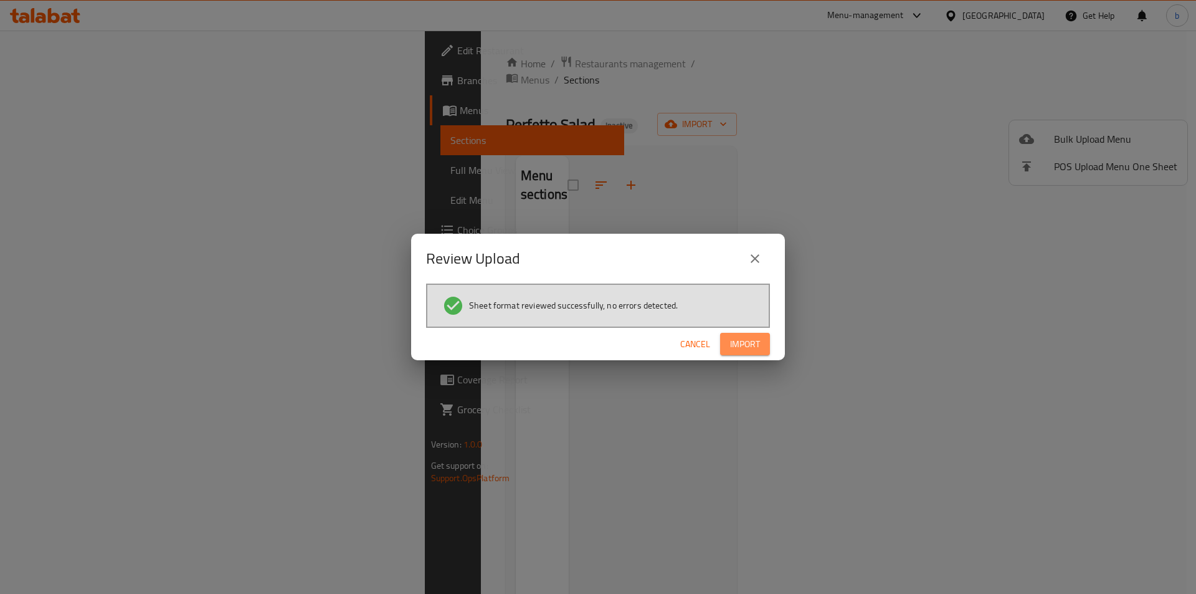
click at [750, 352] on button "Import" at bounding box center [745, 344] width 50 height 23
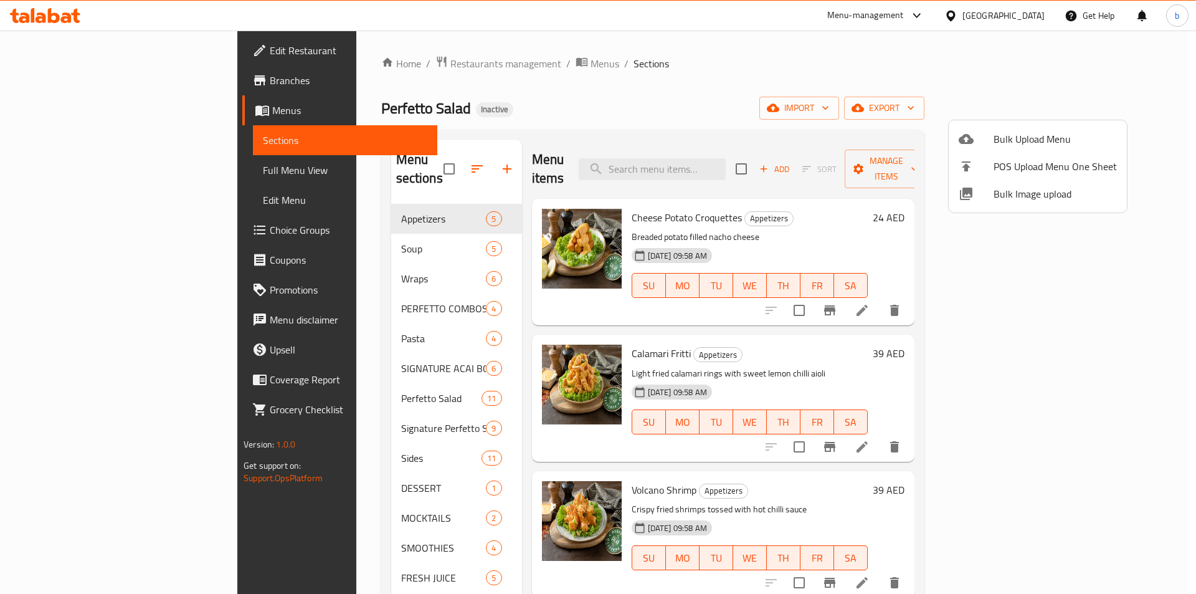
click at [83, 169] on div at bounding box center [598, 297] width 1196 height 594
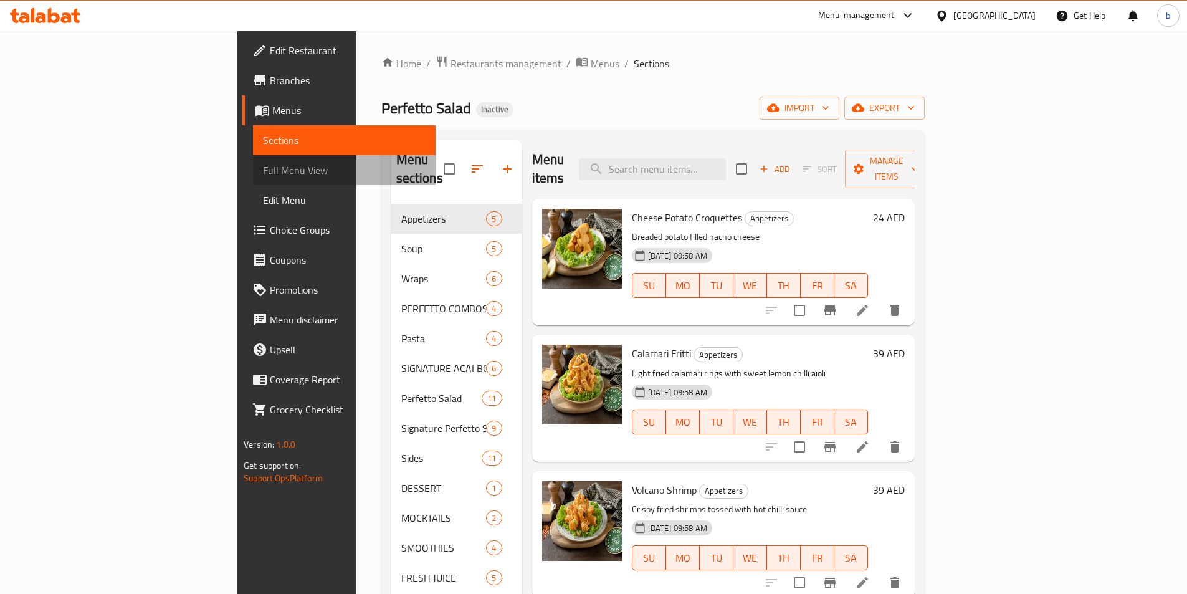
click at [263, 169] on span "Full Menu View" at bounding box center [344, 170] width 163 height 15
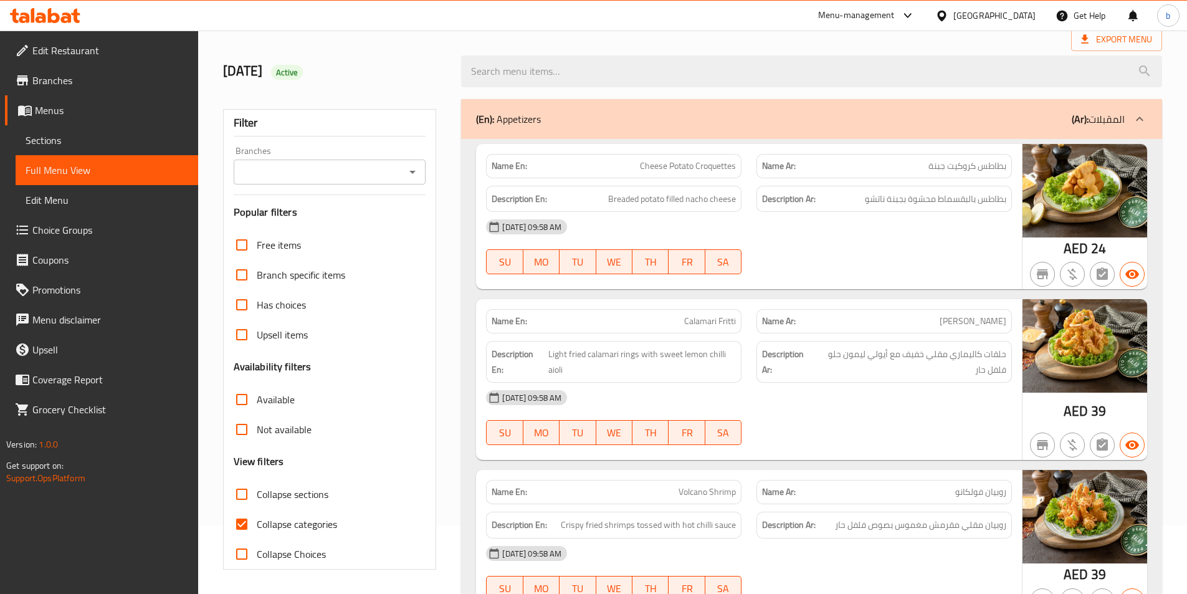
scroll to position [187, 0]
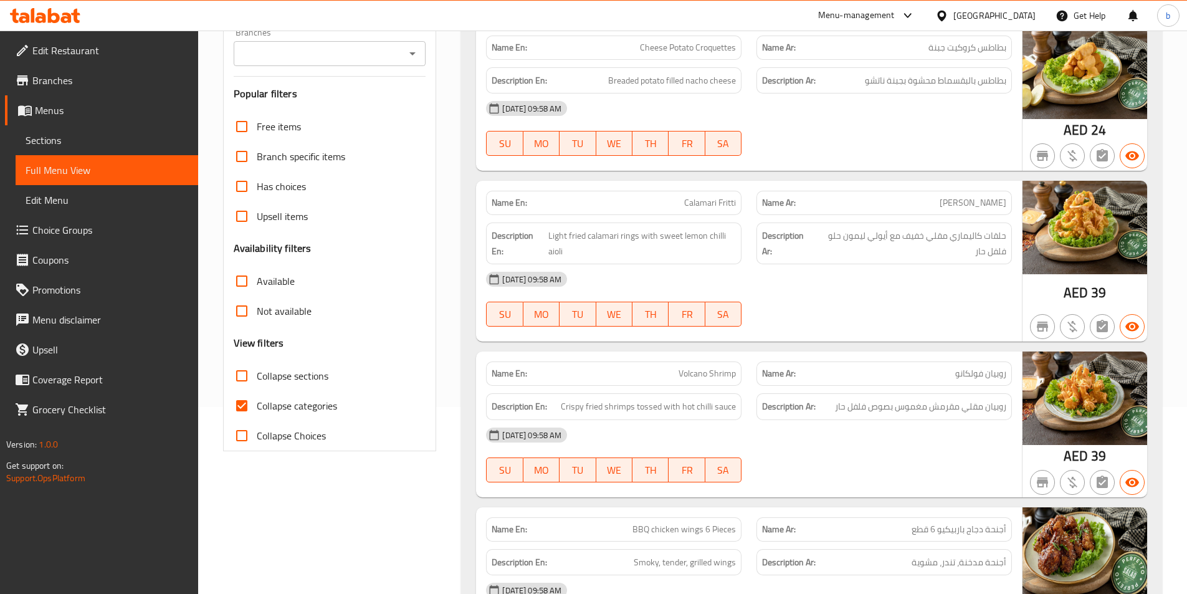
click at [238, 404] on input "Collapse categories" at bounding box center [242, 406] width 30 height 30
checkbox input "false"
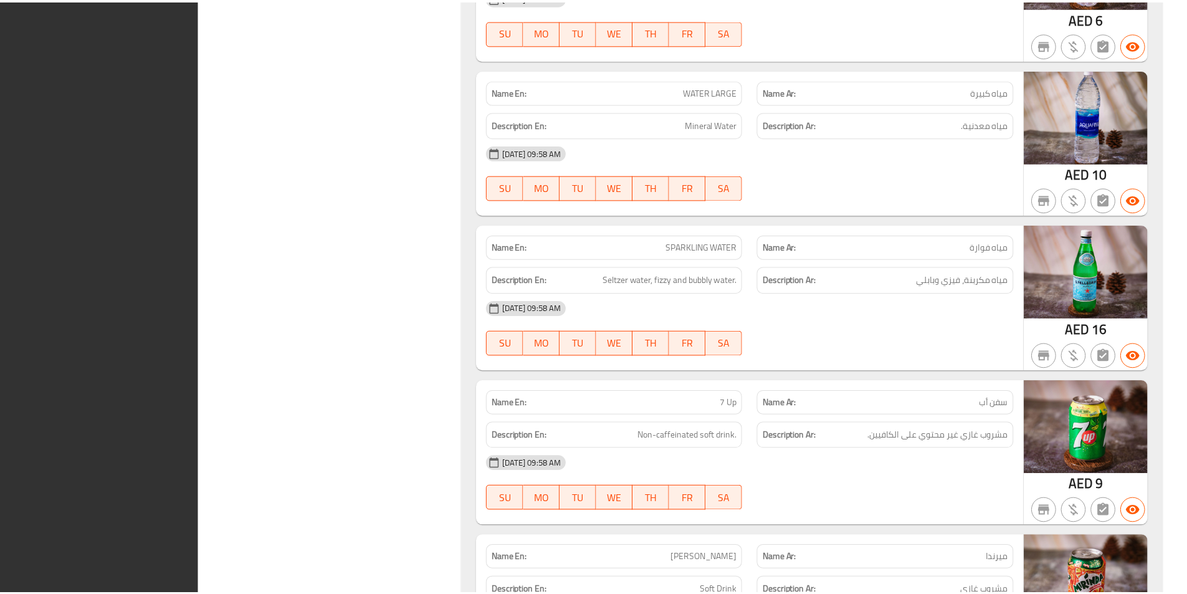
scroll to position [41124, 0]
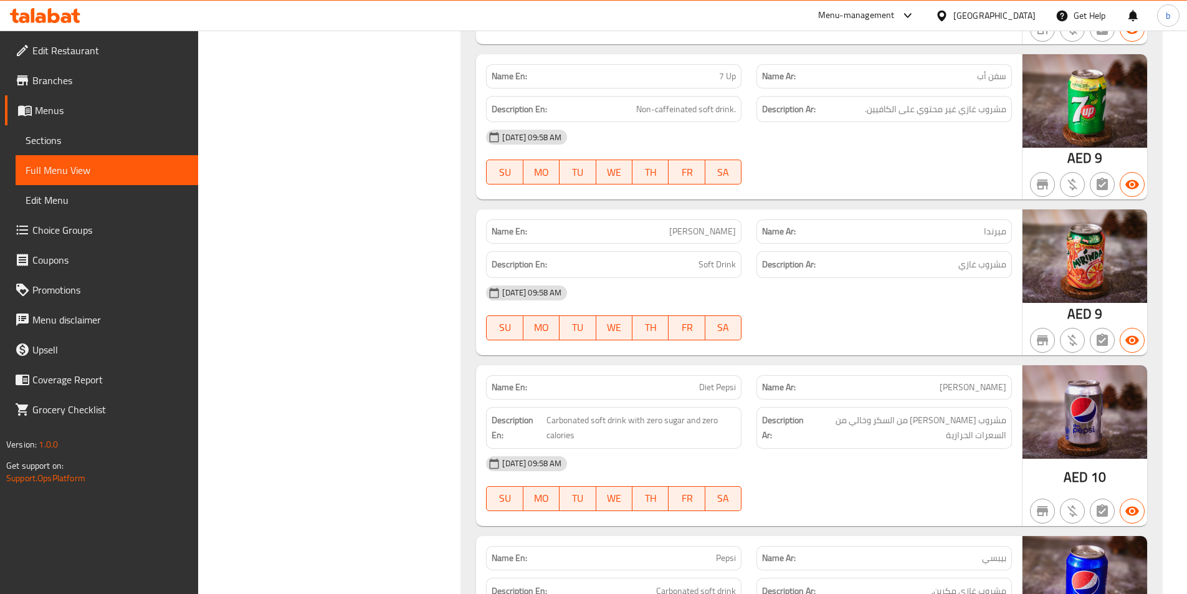
click at [40, 57] on span "Edit Restaurant" at bounding box center [110, 50] width 156 height 15
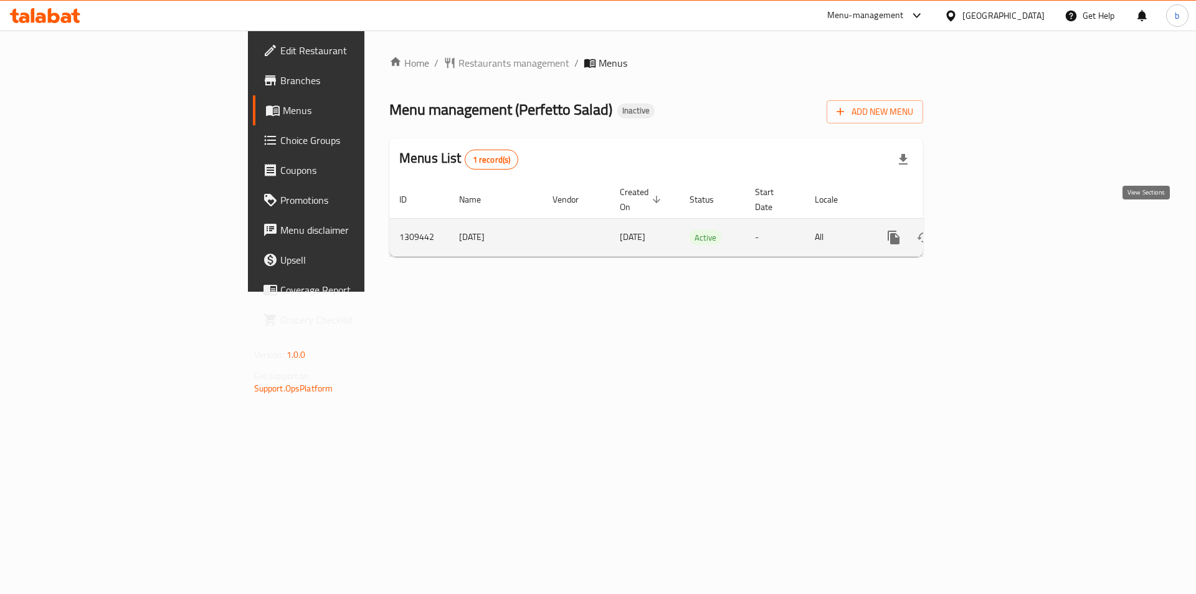
click at [991, 230] on icon "enhanced table" at bounding box center [983, 237] width 15 height 15
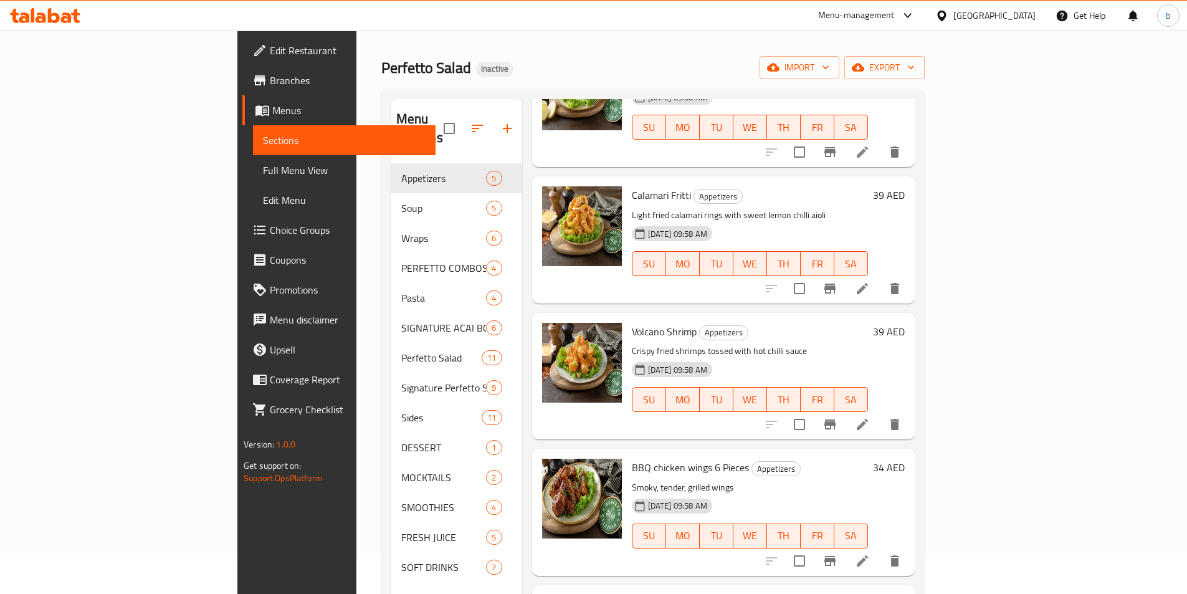
scroll to position [62, 0]
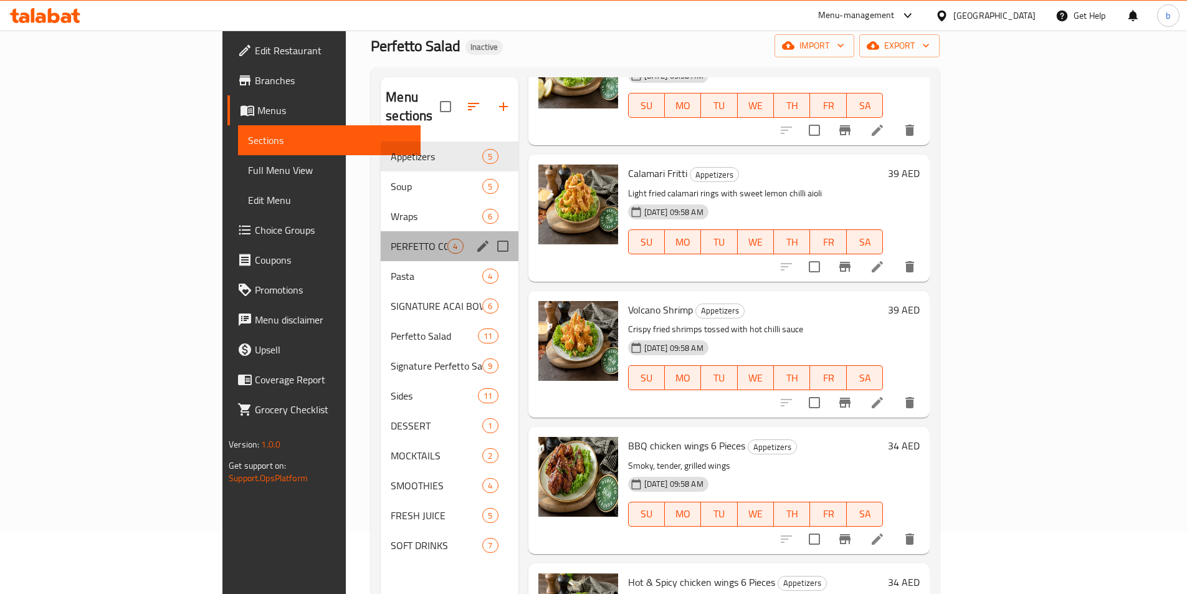
click at [381, 231] on div "[PERSON_NAME] COMBOS 4" at bounding box center [449, 246] width 137 height 30
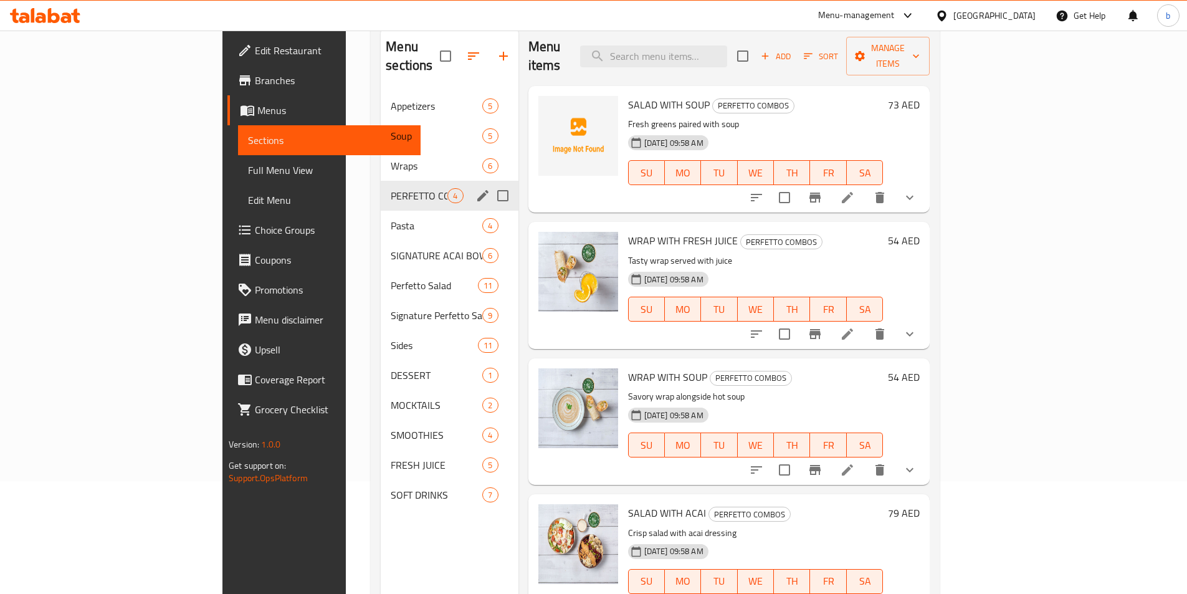
scroll to position [174, 0]
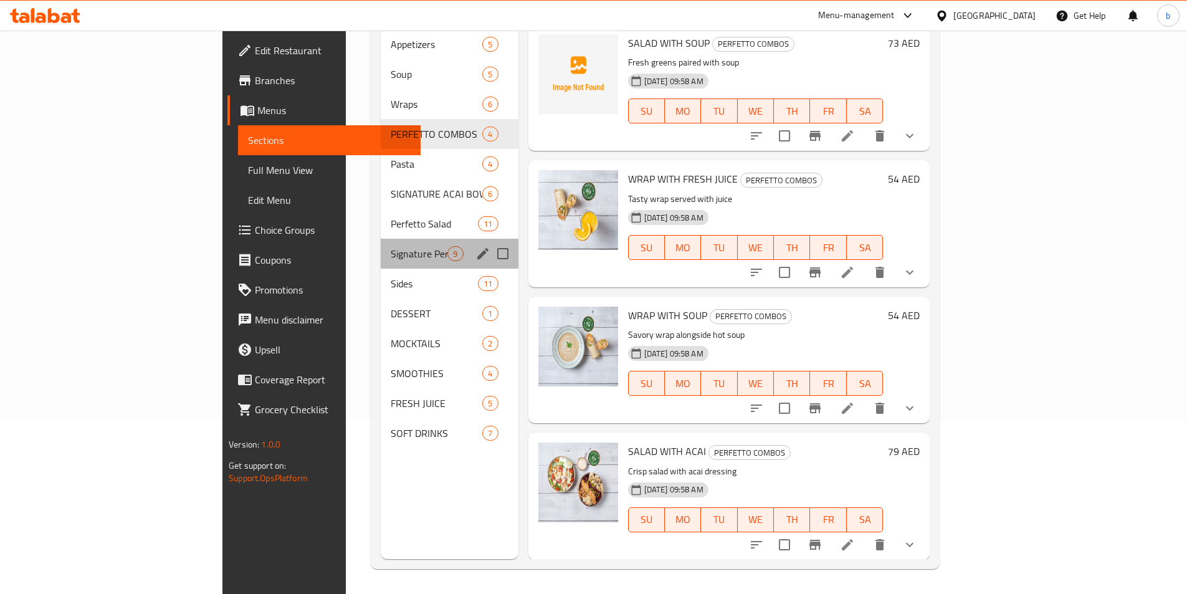
click at [381, 247] on div "Signature Perfetto Salad 9" at bounding box center [449, 254] width 137 height 30
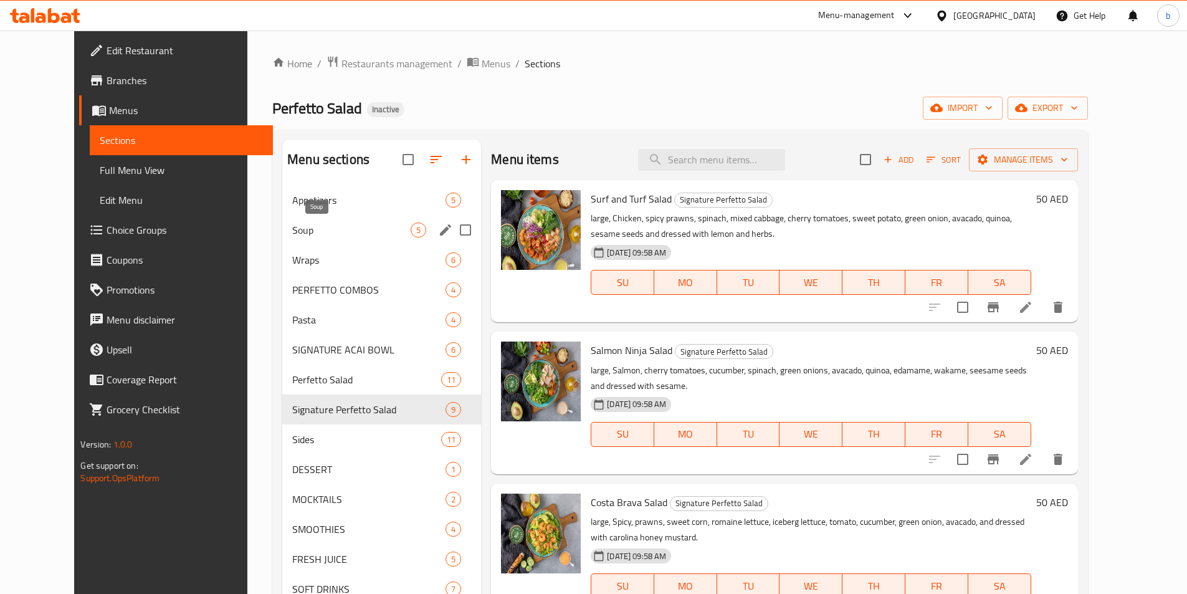
click at [324, 224] on span "Soup" at bounding box center [351, 229] width 118 height 15
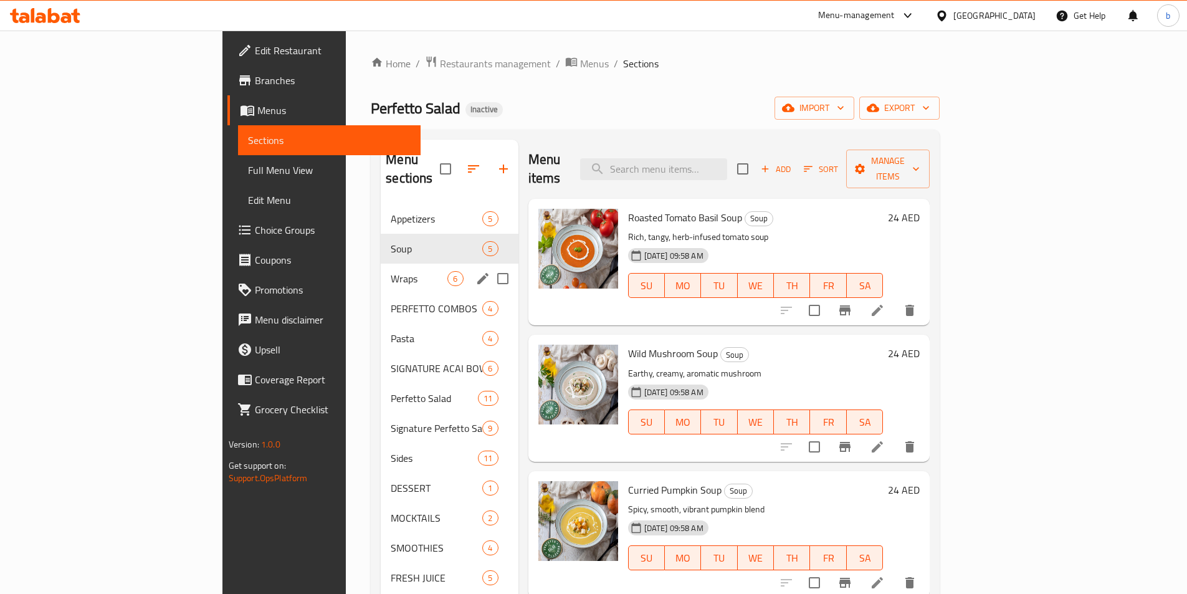
click at [391, 271] on span "Wraps" at bounding box center [419, 278] width 57 height 15
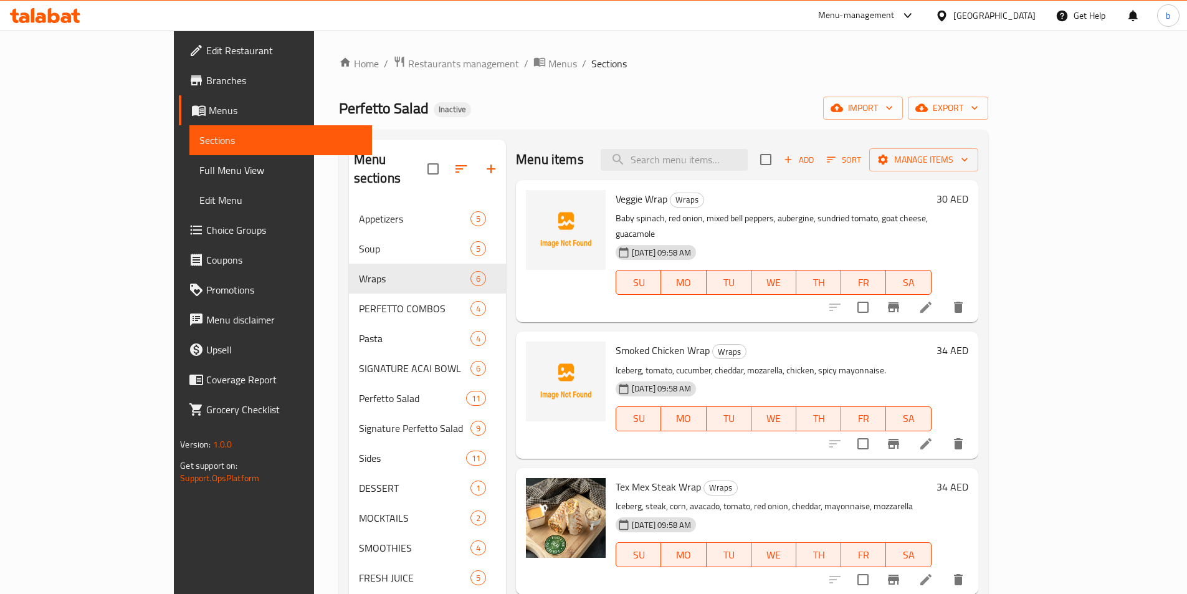
click at [191, 114] on span at bounding box center [199, 110] width 17 height 15
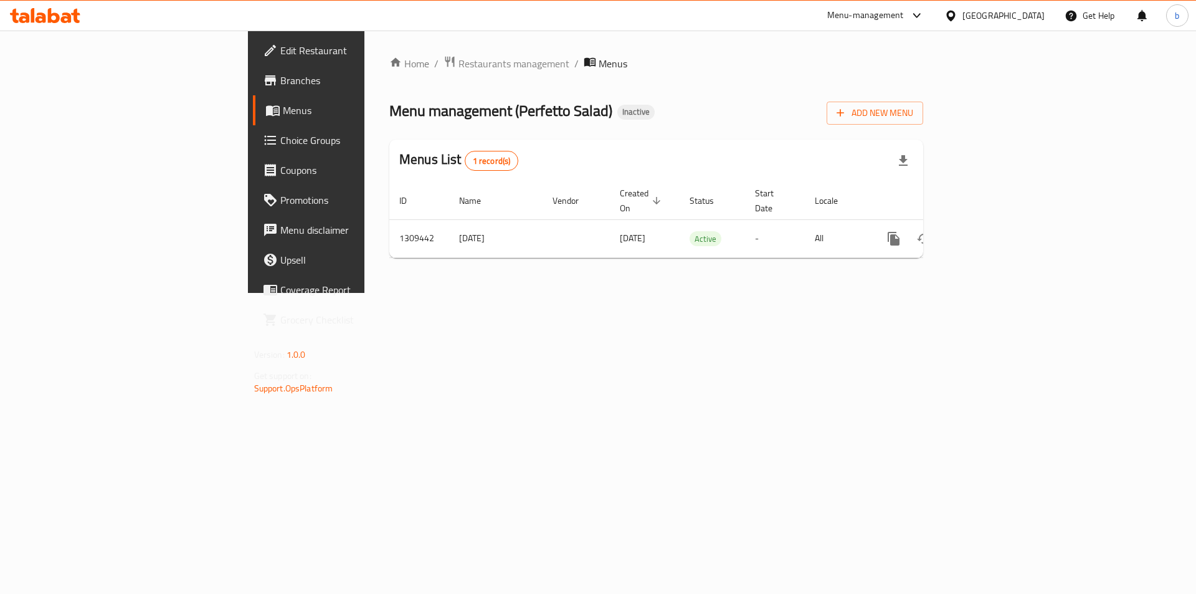
click at [280, 82] on span "Branches" at bounding box center [359, 80] width 158 height 15
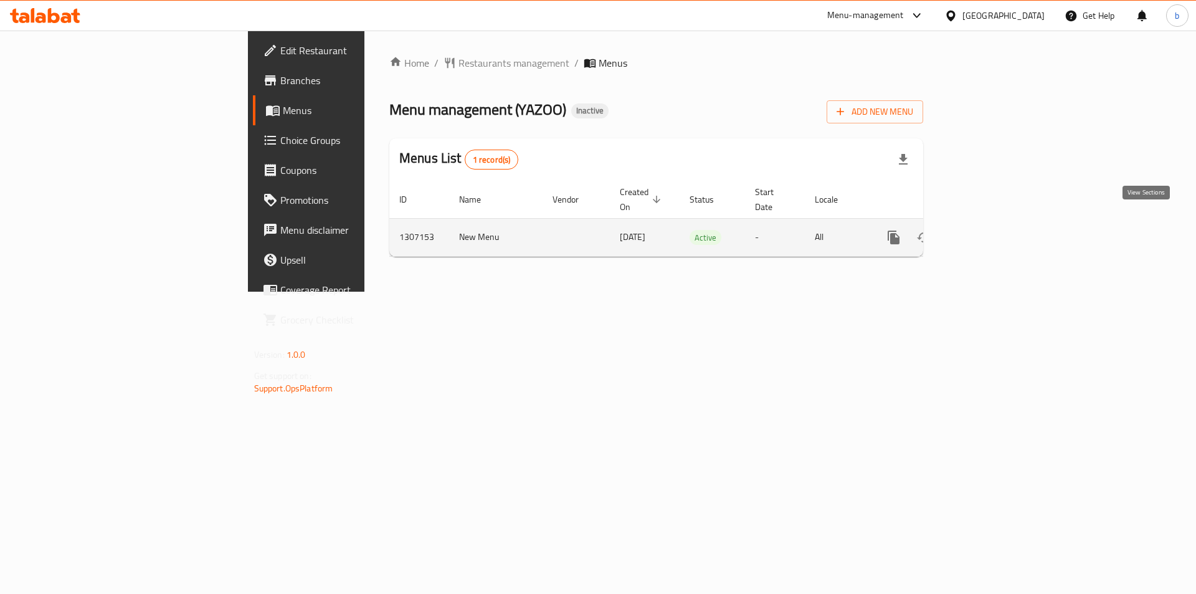
click at [999, 231] on link "enhanced table" at bounding box center [984, 237] width 30 height 30
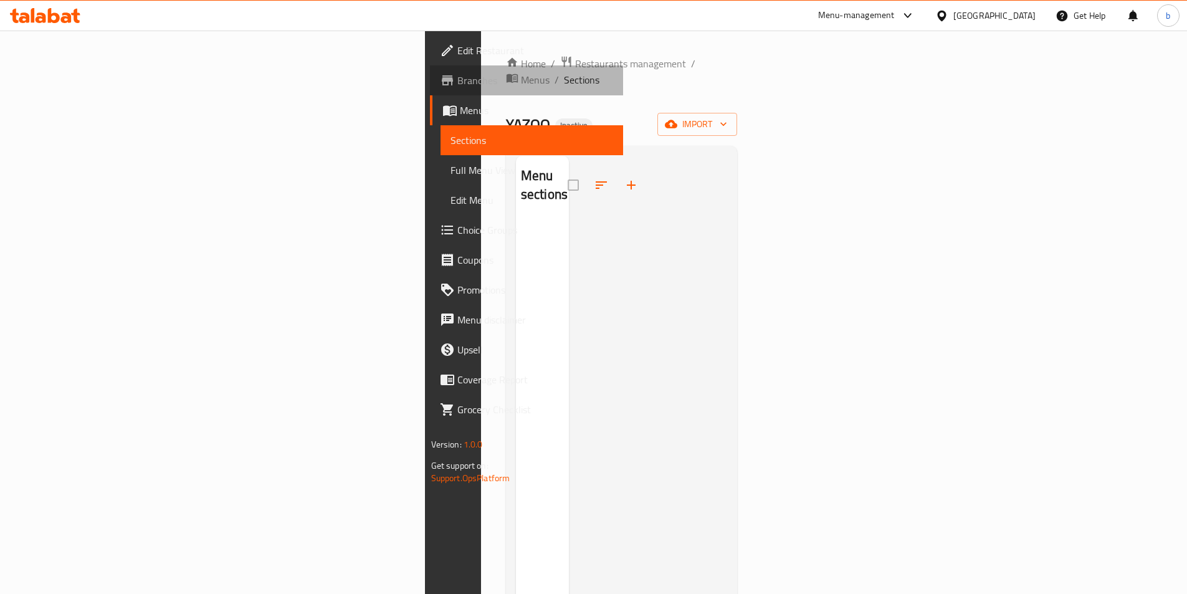
click at [457, 80] on span "Branches" at bounding box center [535, 80] width 156 height 15
